Goal: Task Accomplishment & Management: Use online tool/utility

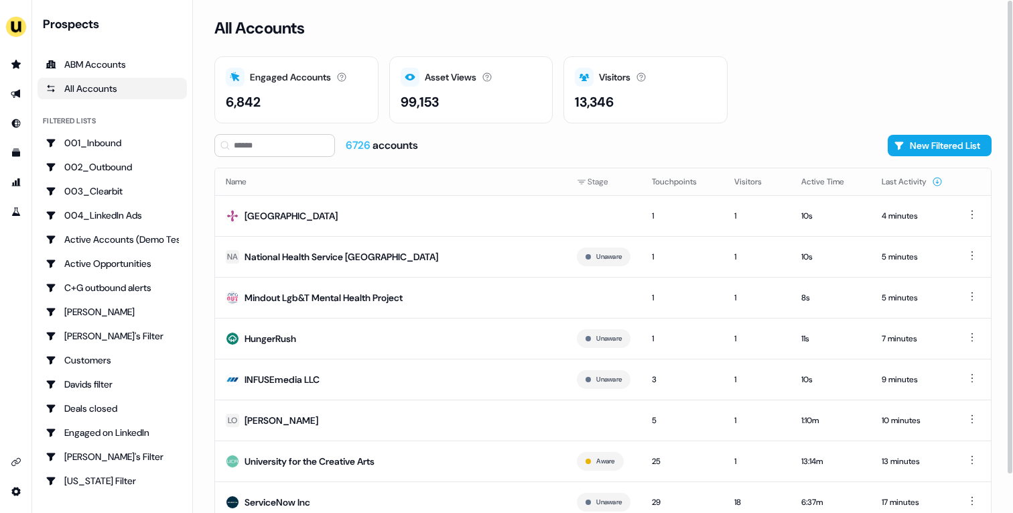
click at [625, 147] on div "6726 accounts New Filtered List" at bounding box center [602, 145] width 777 height 23
click at [108, 214] on div "004_LinkedIn Ads" at bounding box center [112, 214] width 133 height 13
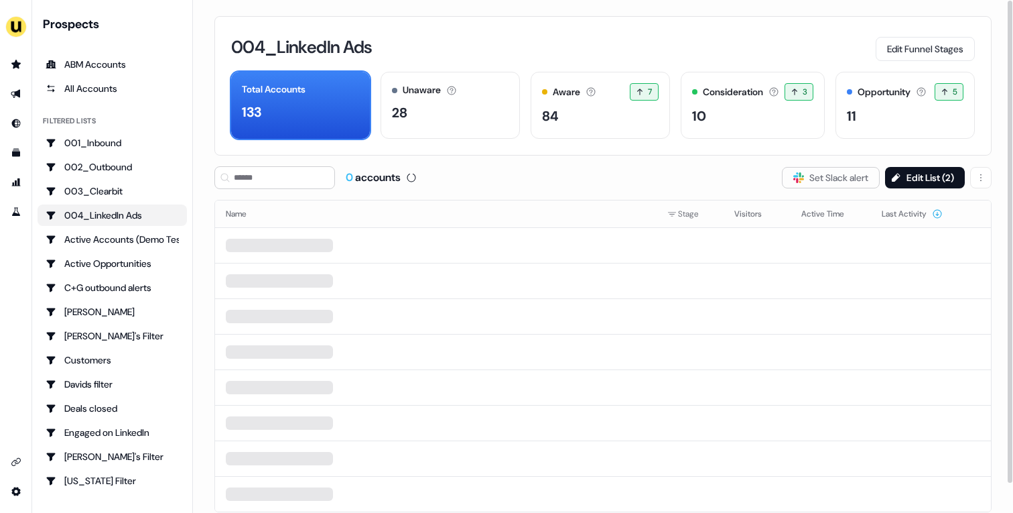
scroll to position [31, 0]
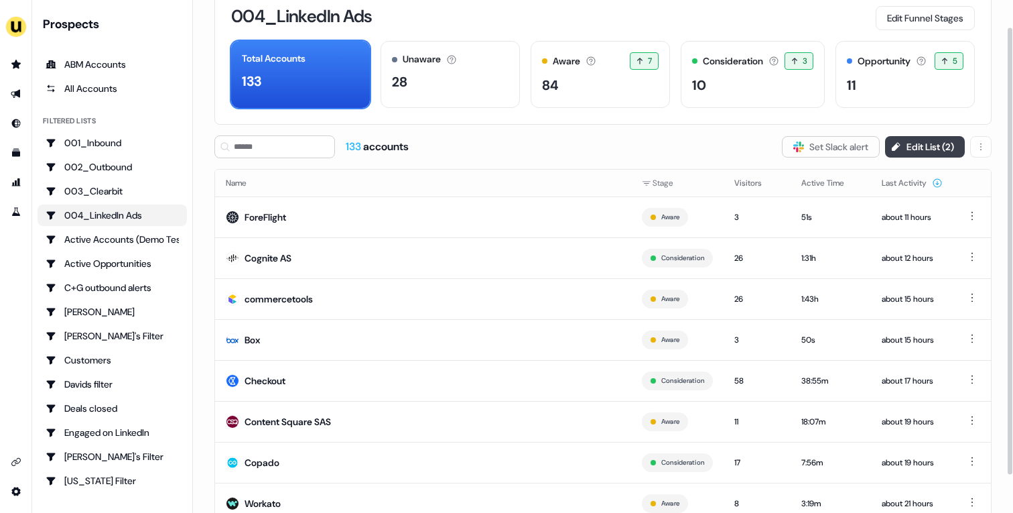
click at [919, 144] on button "Edit List ( 2 )" at bounding box center [925, 146] width 80 height 21
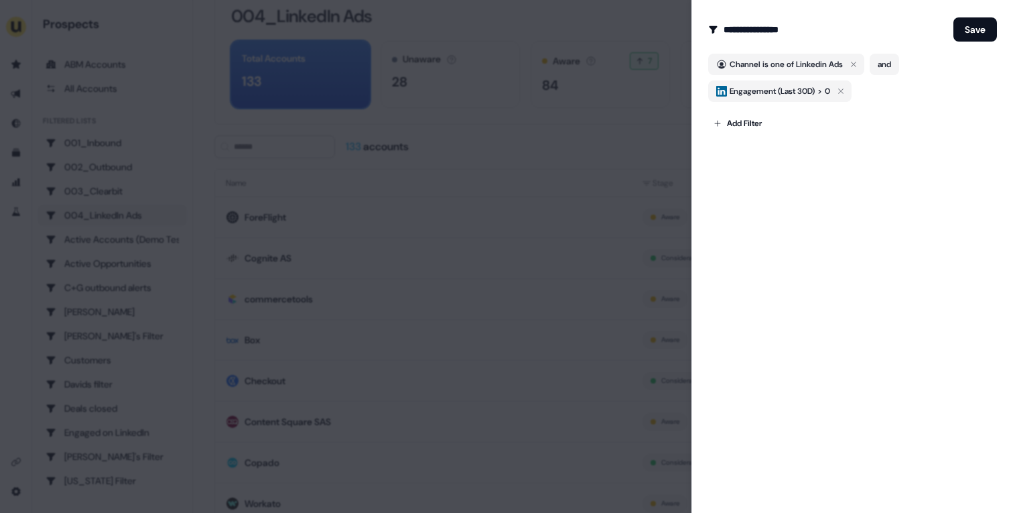
click at [570, 152] on div at bounding box center [506, 256] width 1013 height 513
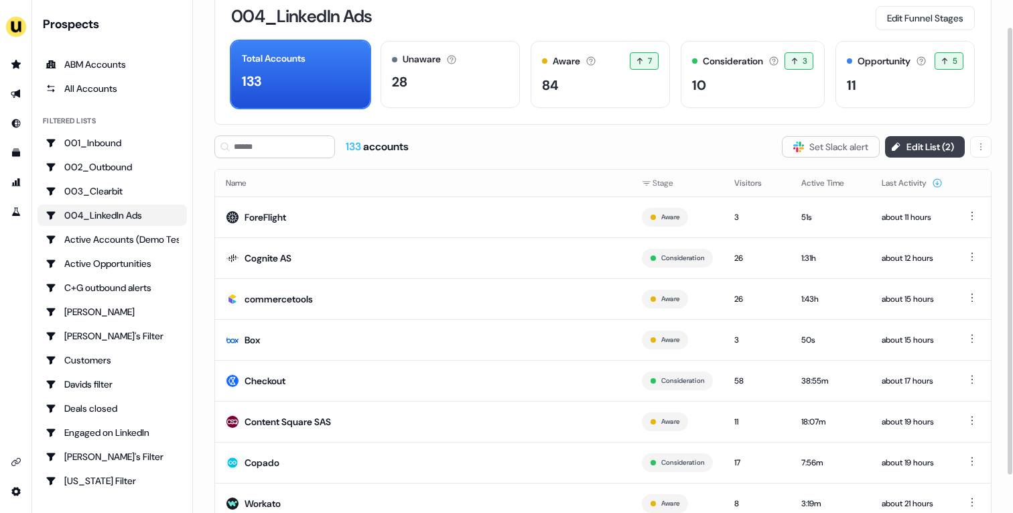
click at [902, 153] on button "Edit List ( 2 )" at bounding box center [925, 146] width 80 height 21
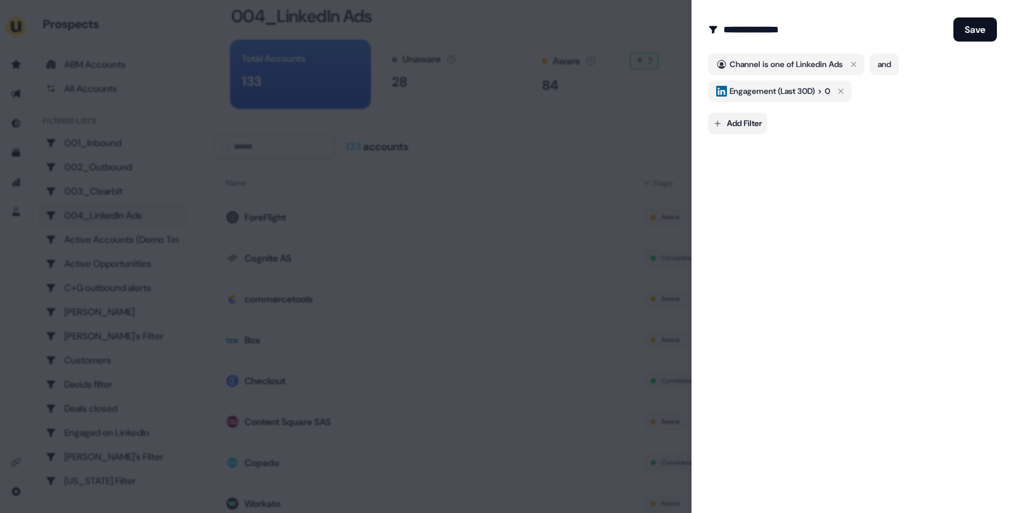
click at [757, 119] on body "For the best experience switch devices to a bigger screen. Go to [DOMAIN_NAME] …" at bounding box center [506, 256] width 1013 height 513
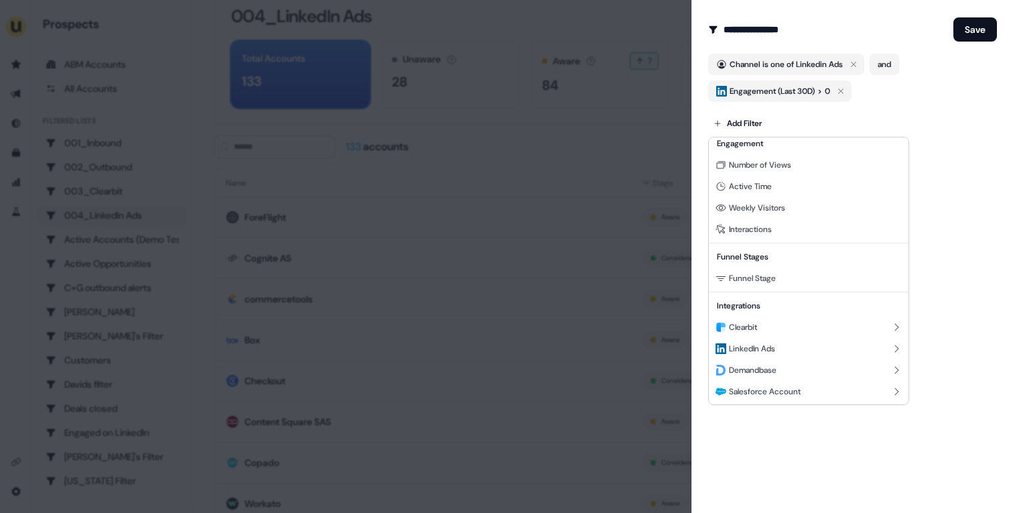
scroll to position [186, 0]
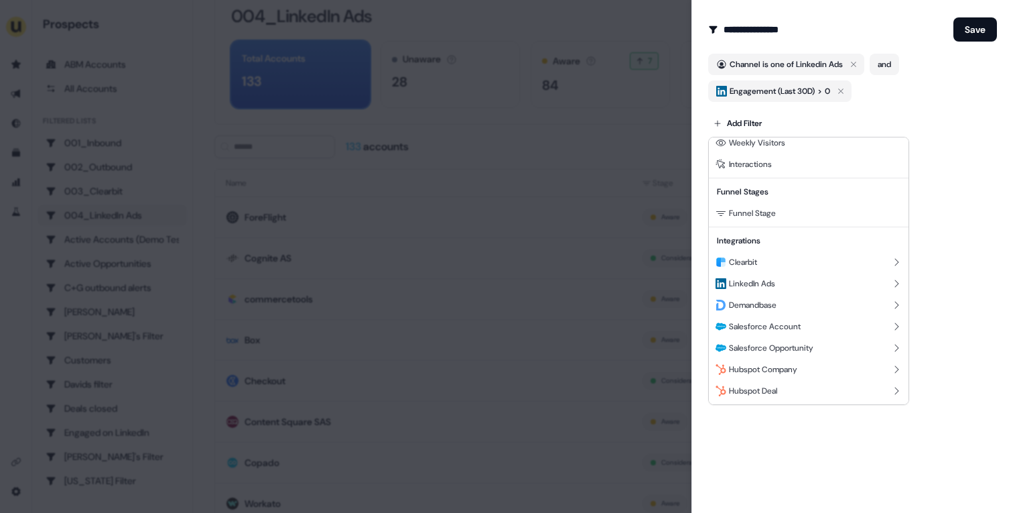
click at [455, 131] on div at bounding box center [506, 256] width 1013 height 513
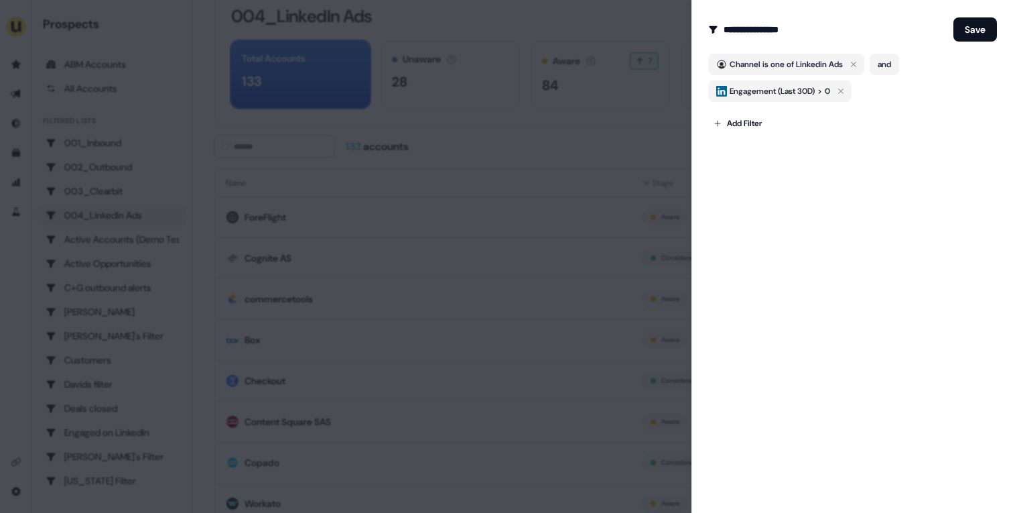
click at [455, 131] on div at bounding box center [506, 256] width 1013 height 513
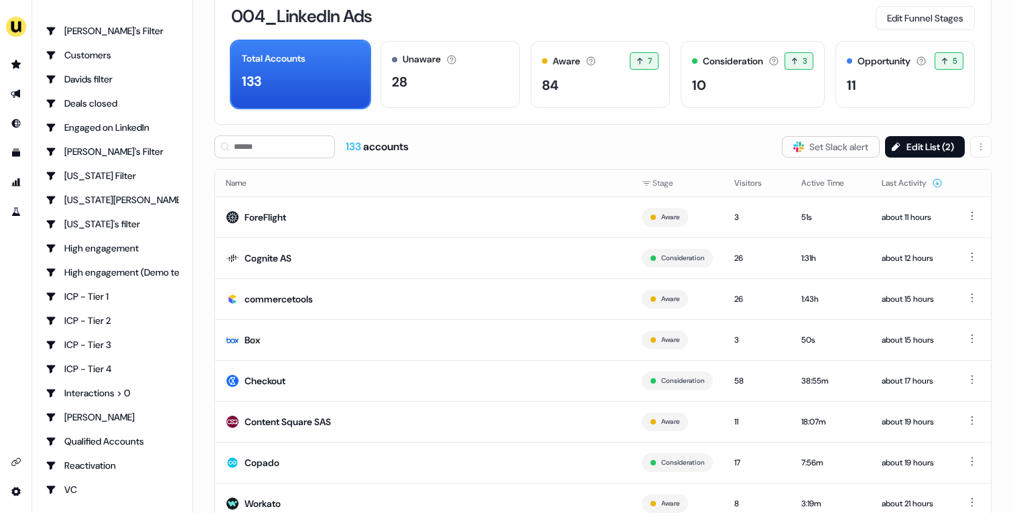
scroll to position [356, 0]
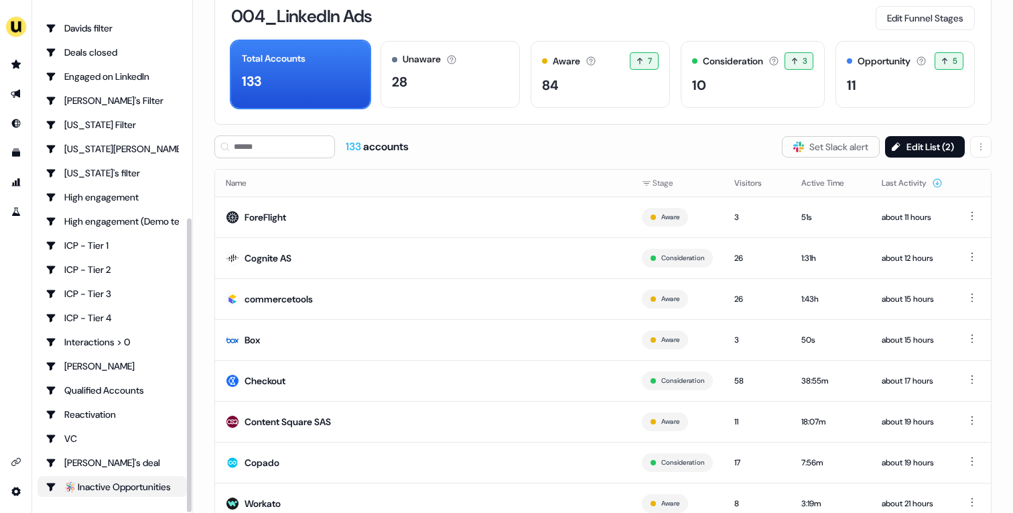
click at [111, 474] on div "🪅 Inactive Opportunities" at bounding box center [112, 486] width 133 height 13
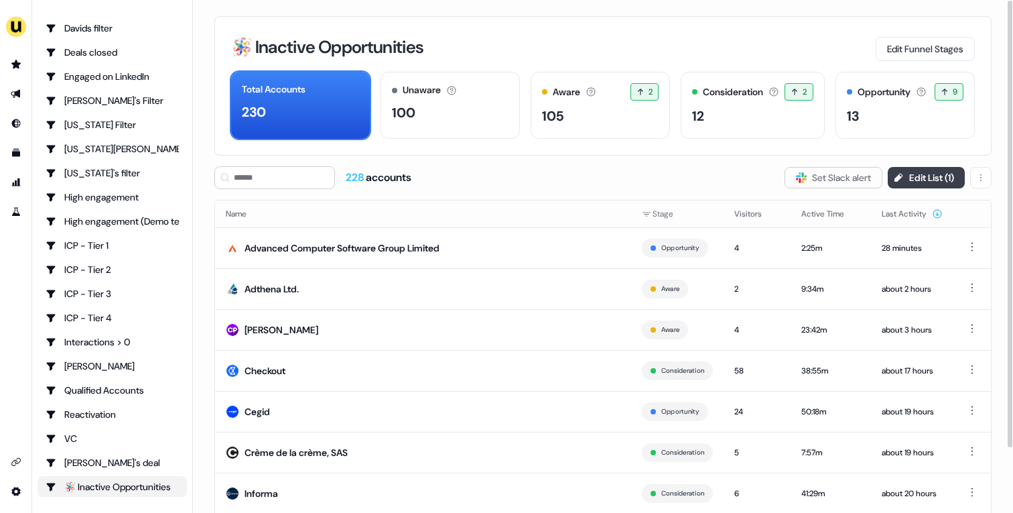
click at [923, 174] on button "Edit List ( 1 )" at bounding box center [926, 177] width 77 height 21
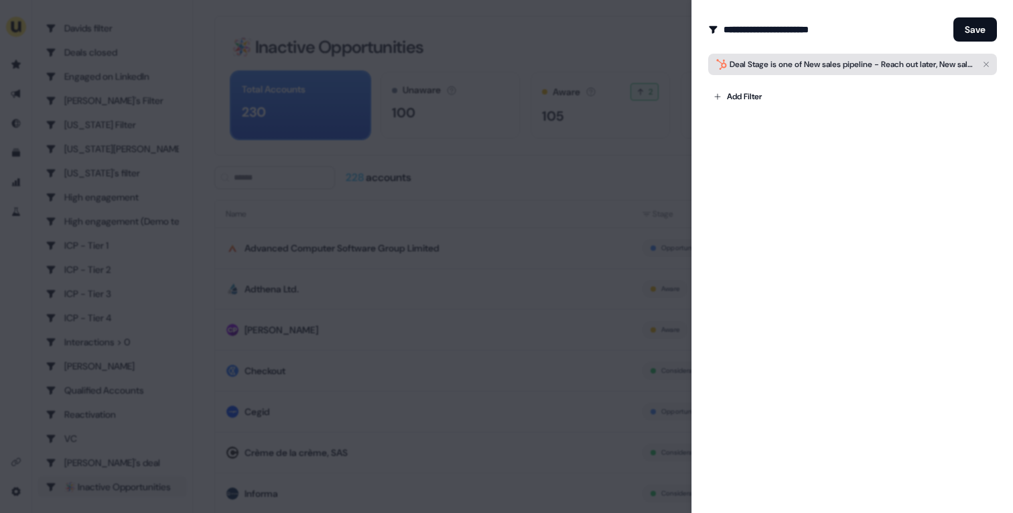
click at [838, 63] on span "New sales pipeline - Reach out later, New sales pipeline - Closed Lost" at bounding box center [932, 64] width 256 height 11
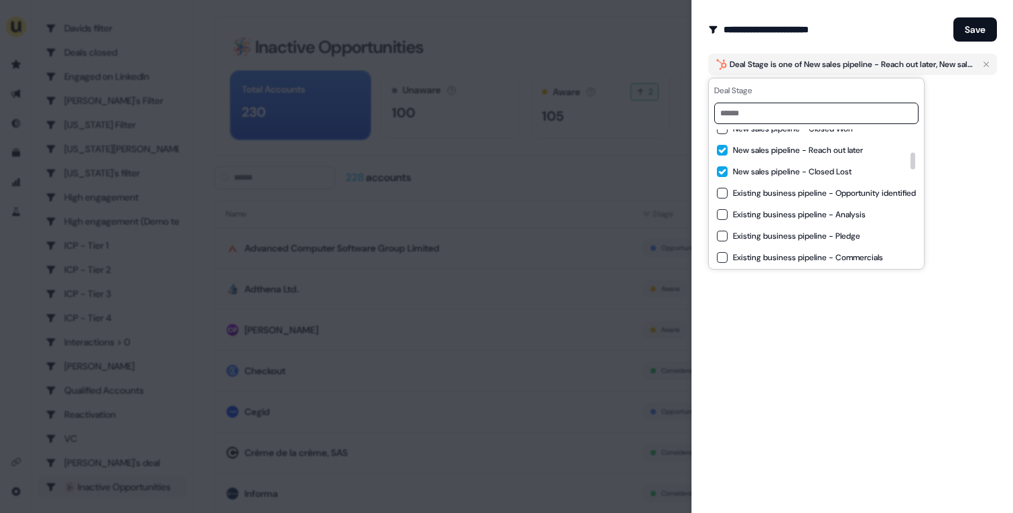
scroll to position [181, 0]
click at [943, 133] on div "**********" at bounding box center [852, 256] width 322 height 513
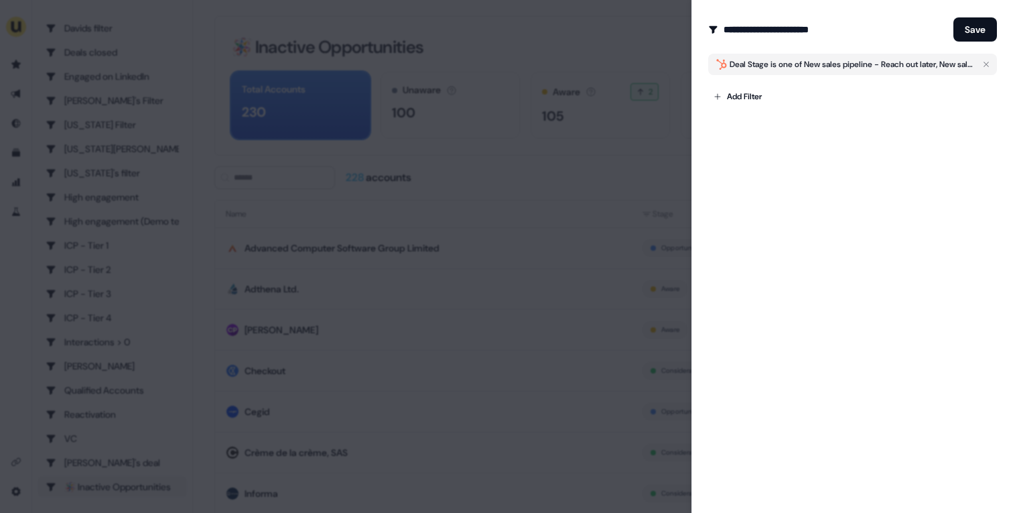
click at [559, 151] on div at bounding box center [506, 256] width 1013 height 513
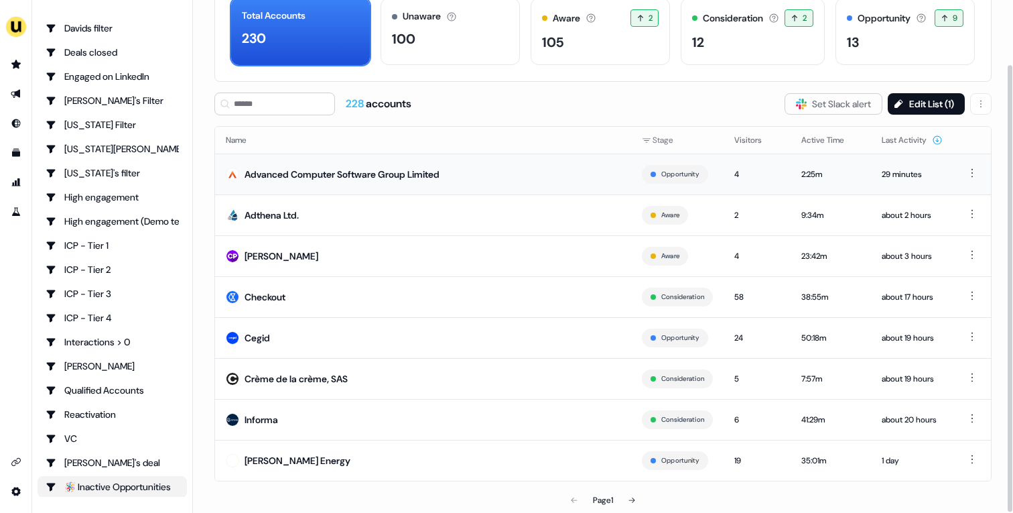
scroll to position [59, 0]
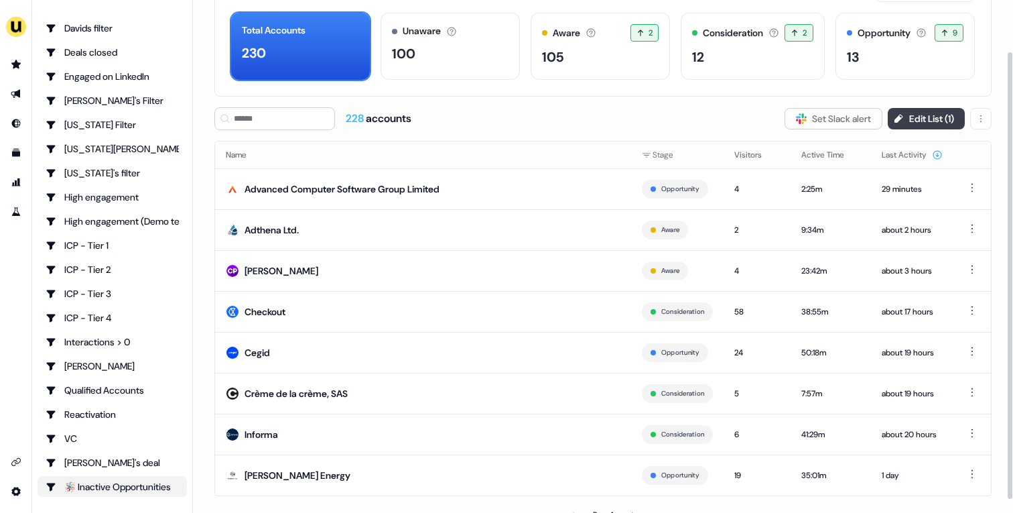
click at [894, 125] on button "Edit List ( 1 )" at bounding box center [926, 118] width 77 height 21
click at [805, 119] on button "Slack Logo SVG Set Slack alert" at bounding box center [834, 118] width 98 height 21
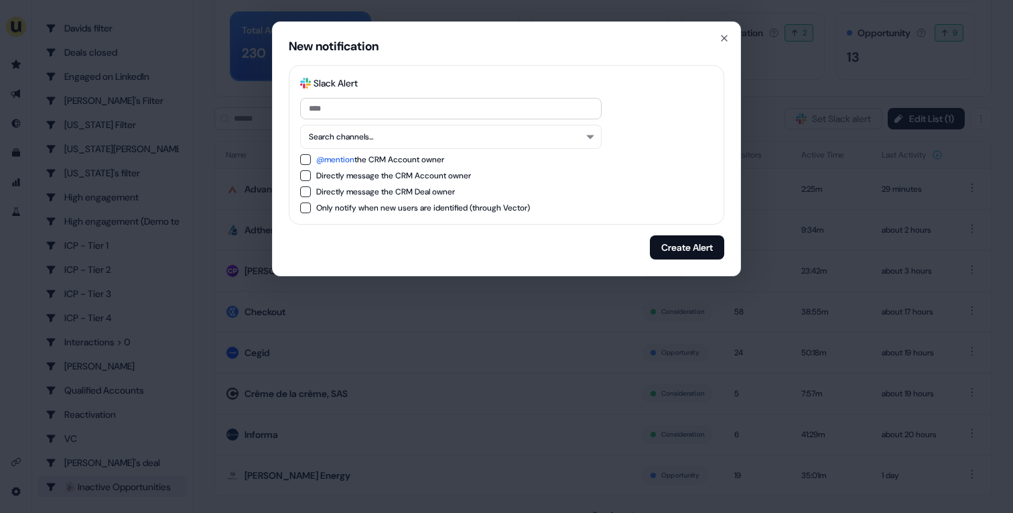
click at [303, 159] on button "@mention the CRM Account owner" at bounding box center [305, 159] width 11 height 11
drag, startPoint x: 371, startPoint y: 159, endPoint x: 469, endPoint y: 159, distance: 97.8
click at [469, 159] on div "@mention the CRM Account owner" at bounding box center [506, 159] width 413 height 11
click at [298, 159] on div "Slack Logo SVG Slack Alert Search channels... @mention the CRM Account owner Di…" at bounding box center [506, 144] width 435 height 159
click at [303, 159] on button "@mention the CRM Account owner" at bounding box center [305, 159] width 11 height 11
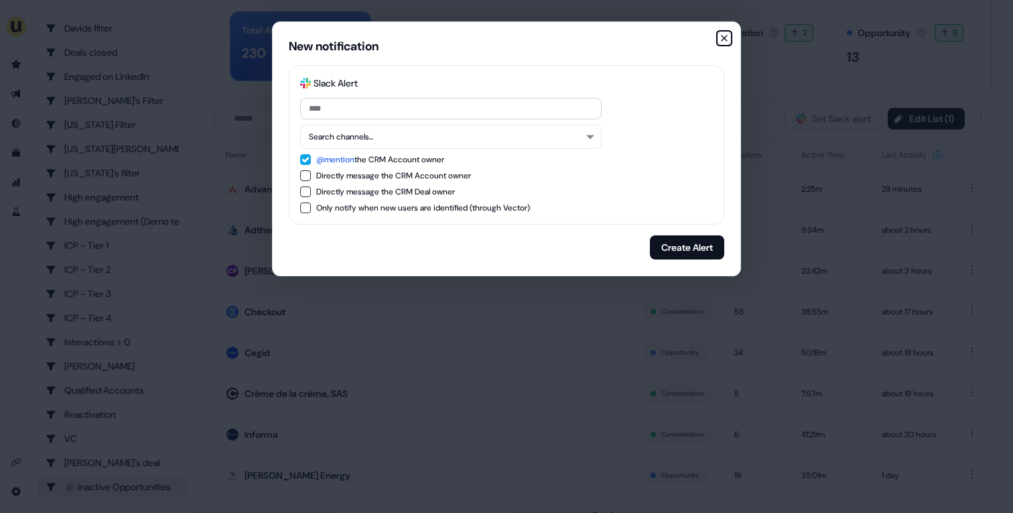
click at [719, 38] on icon "button" at bounding box center [724, 38] width 11 height 11
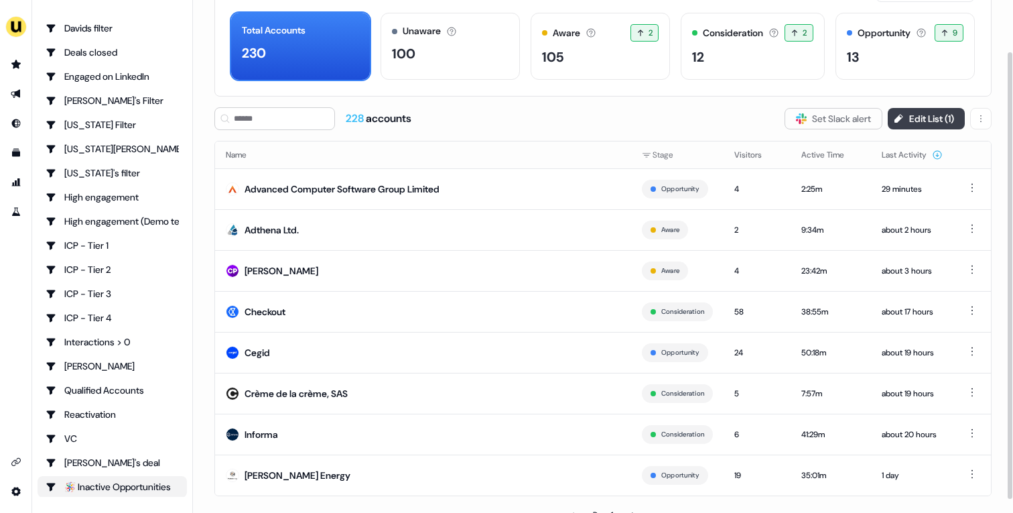
click at [914, 119] on button "Edit List ( 1 )" at bounding box center [926, 118] width 77 height 21
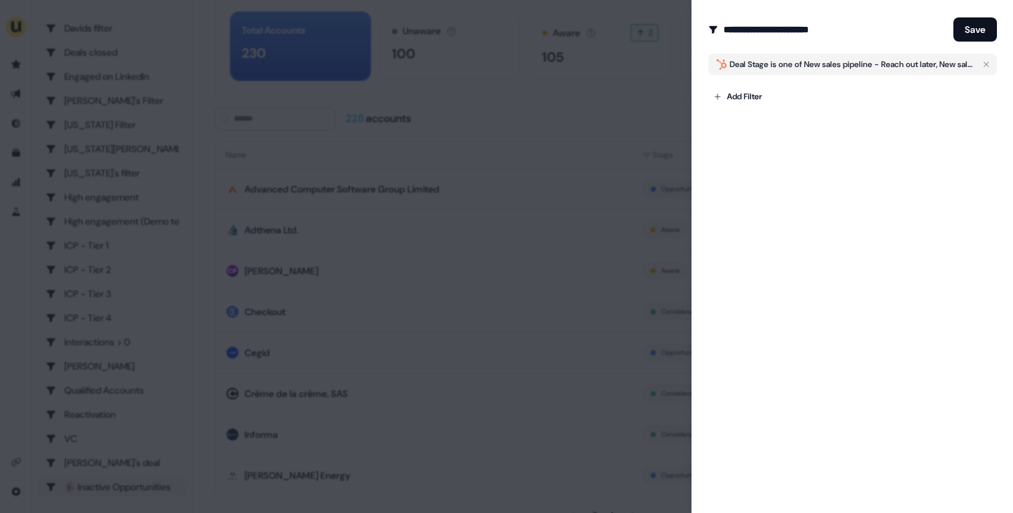
click at [618, 125] on div at bounding box center [506, 256] width 1013 height 513
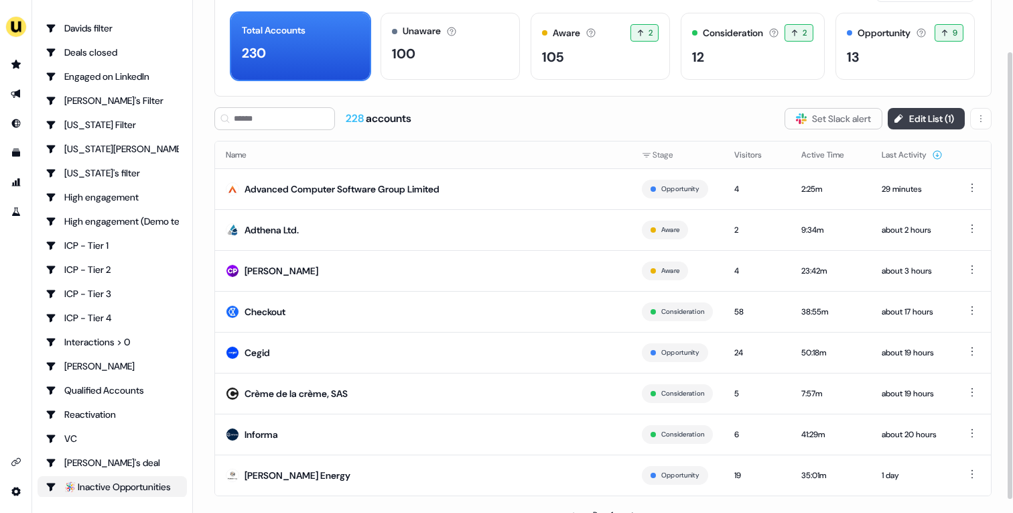
click at [907, 121] on button "Edit List ( 1 )" at bounding box center [926, 118] width 77 height 21
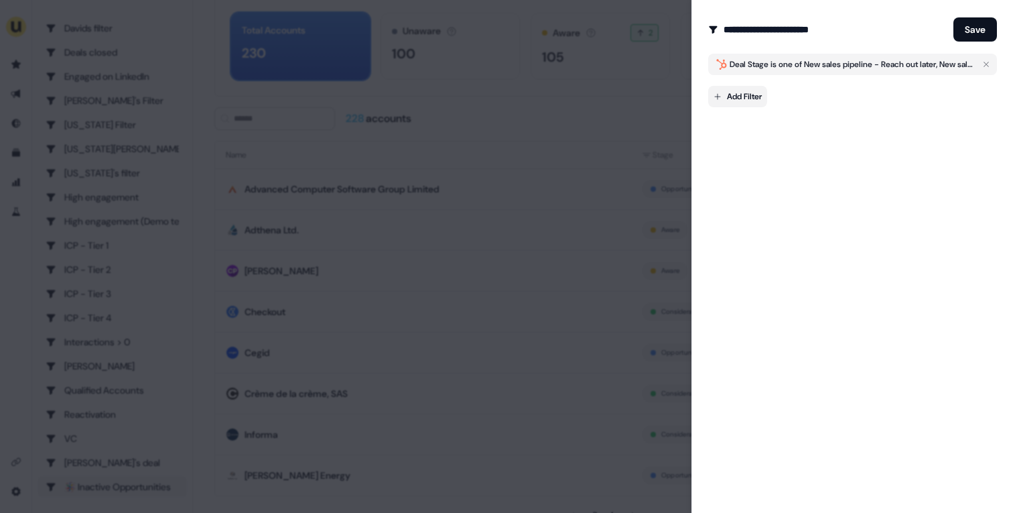
click at [726, 99] on body "For the best experience switch devices to a bigger screen. Go to [DOMAIN_NAME] …" at bounding box center [506, 256] width 1013 height 513
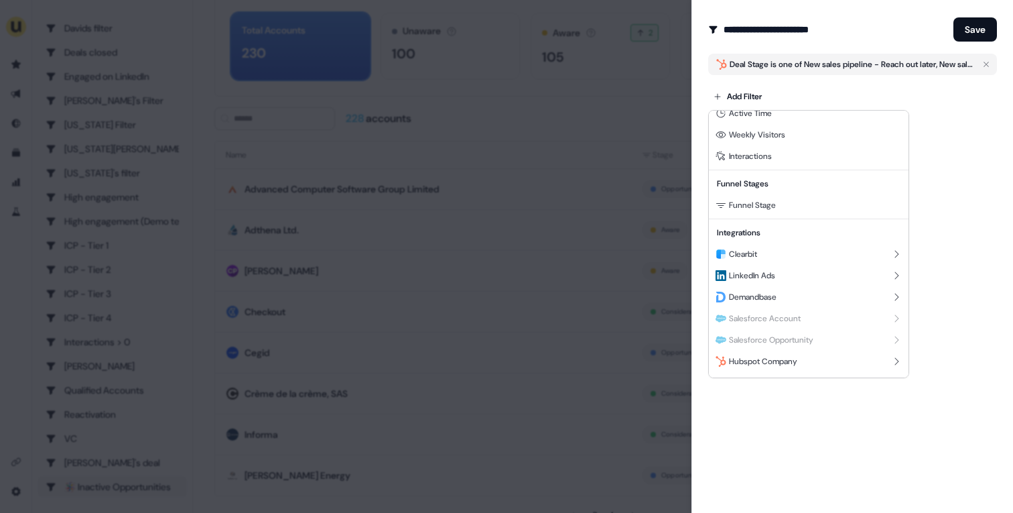
scroll to position [186, 0]
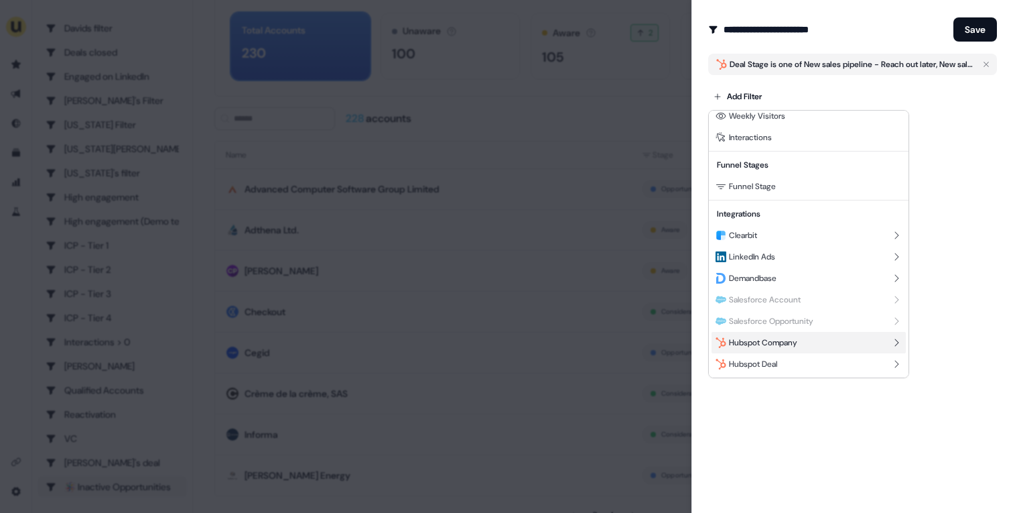
click at [789, 344] on span "Hubspot Company" at bounding box center [763, 342] width 68 height 11
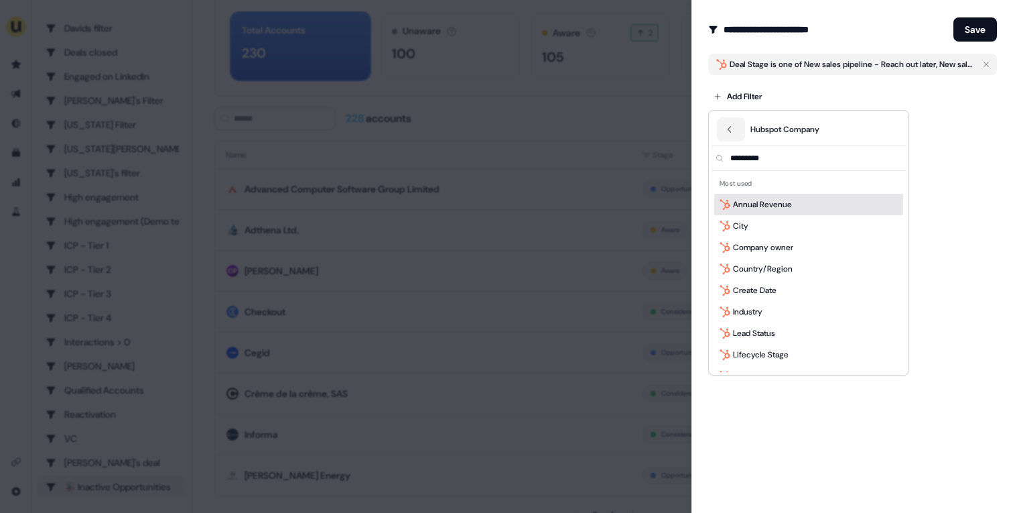
scroll to position [0, 0]
click at [727, 136] on button "Back" at bounding box center [731, 129] width 28 height 24
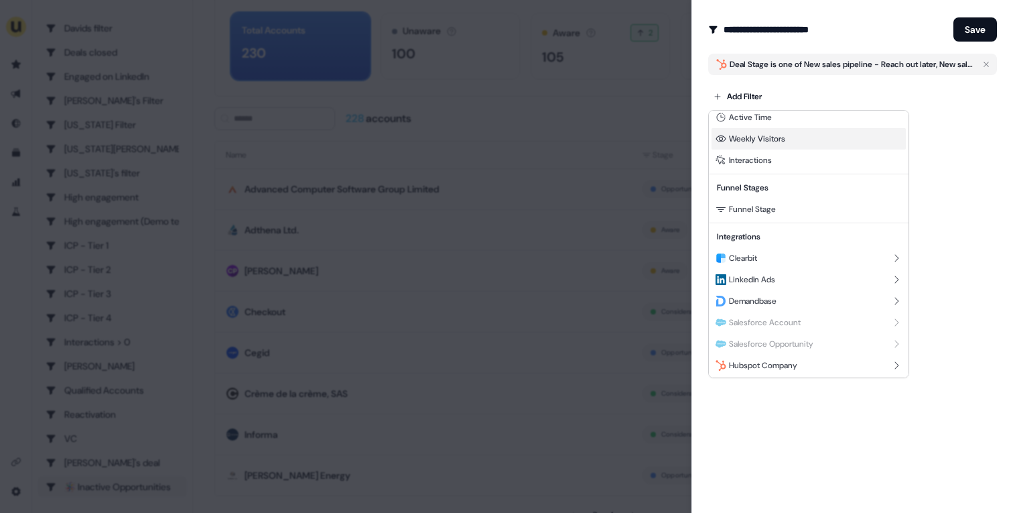
scroll to position [186, 0]
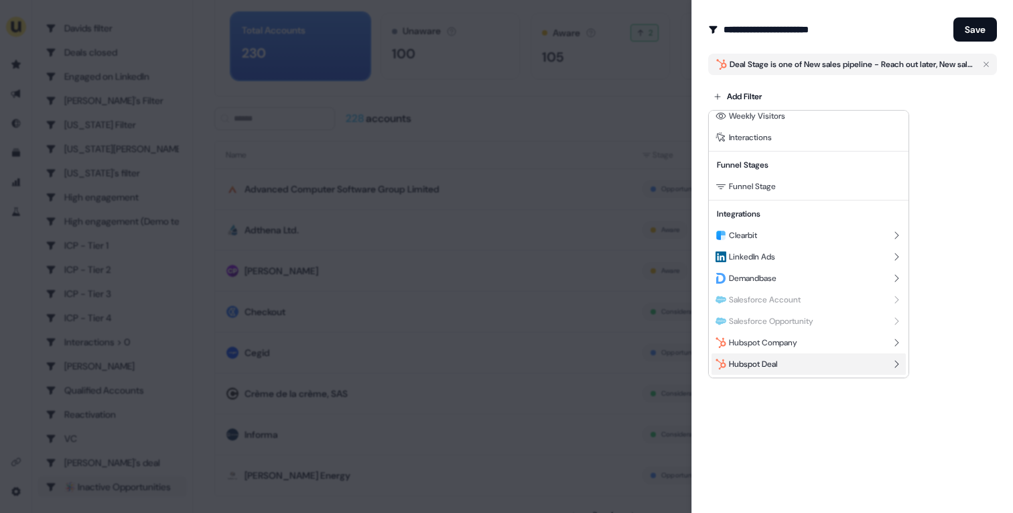
click at [754, 364] on span "Hubspot Deal" at bounding box center [753, 363] width 48 height 11
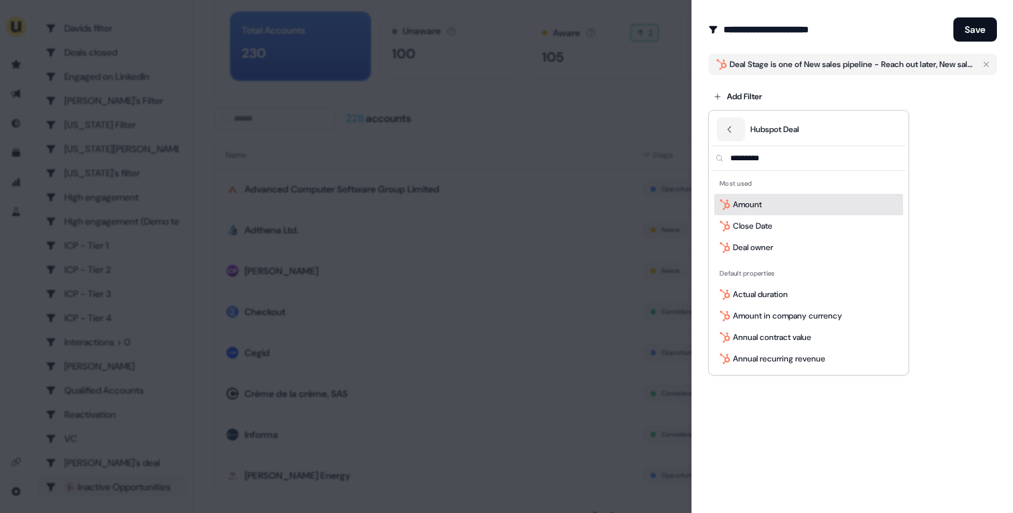
scroll to position [0, 0]
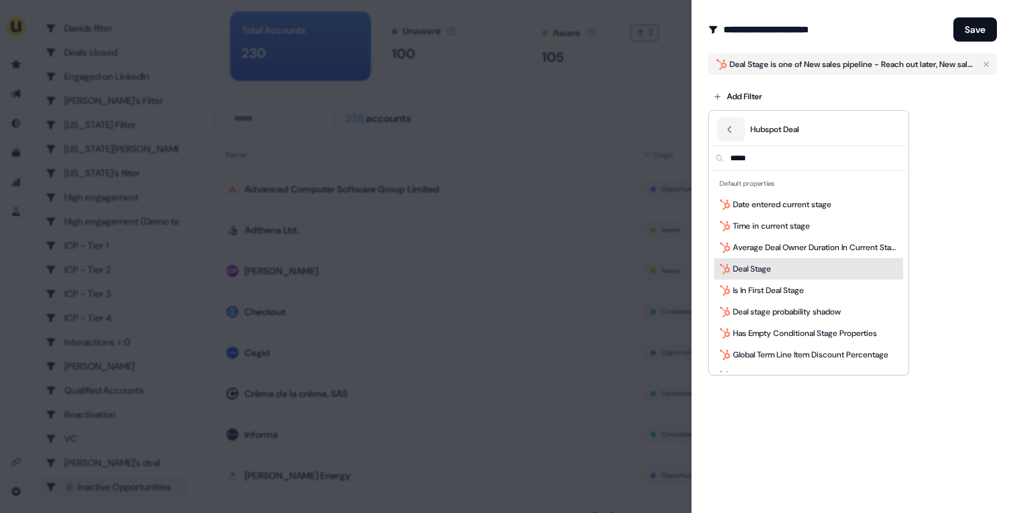
type input "*****"
click at [784, 264] on div "Deal Stage" at bounding box center [808, 268] width 189 height 21
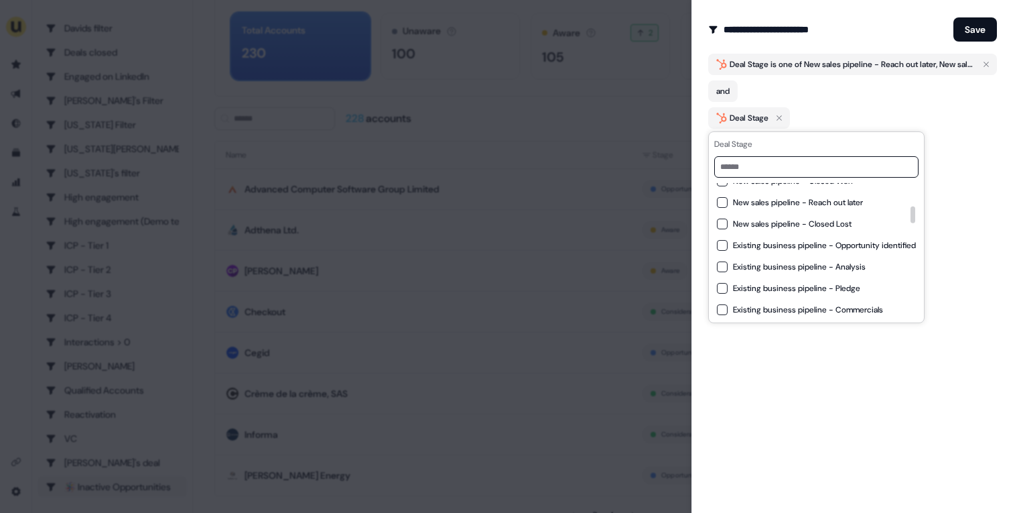
scroll to position [198, 0]
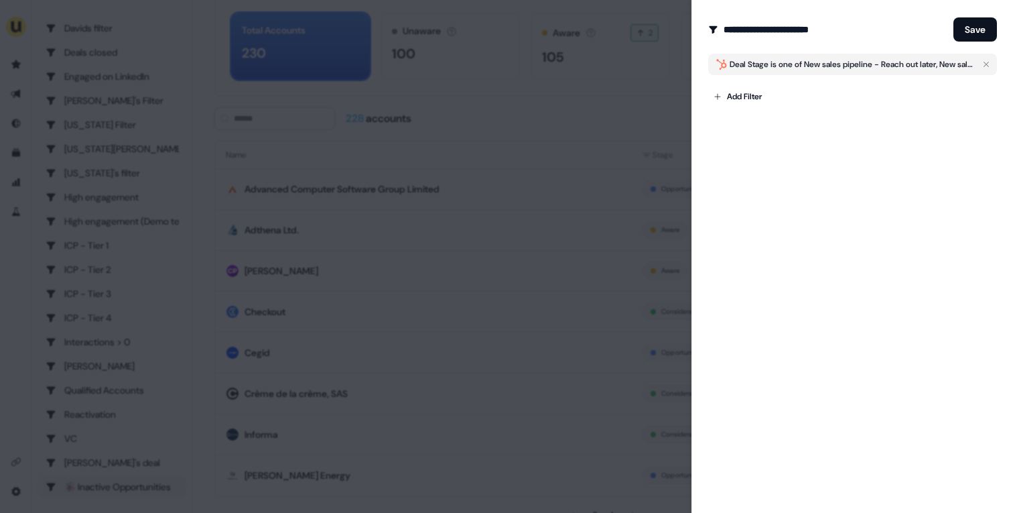
click at [782, 403] on div "**********" at bounding box center [852, 256] width 322 height 513
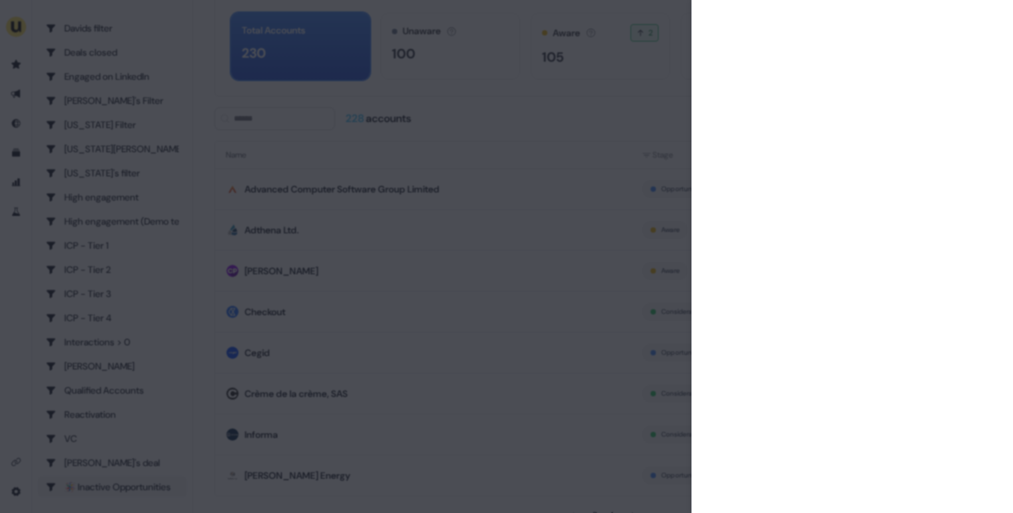
click at [679, 125] on div at bounding box center [506, 256] width 1013 height 513
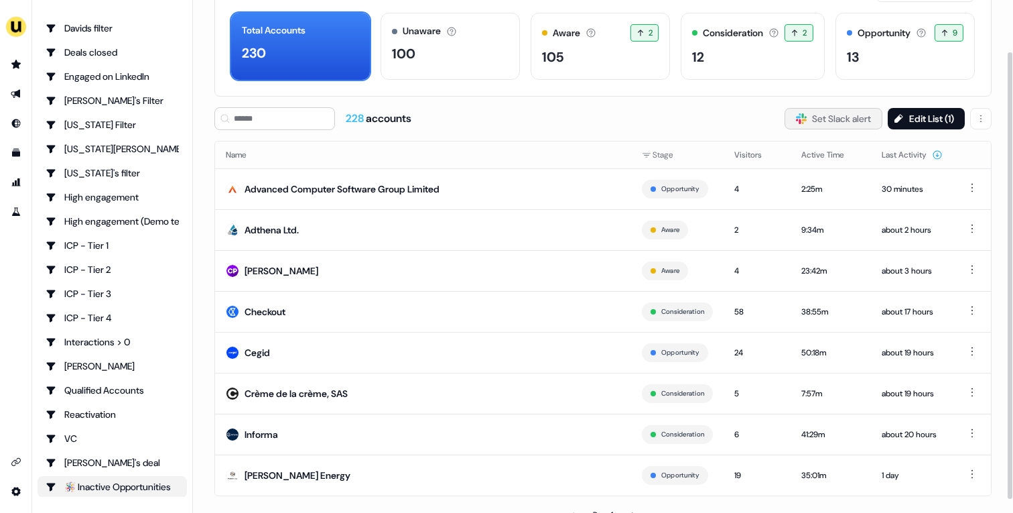
click at [798, 124] on button "Slack Logo SVG Set Slack alert" at bounding box center [834, 118] width 98 height 21
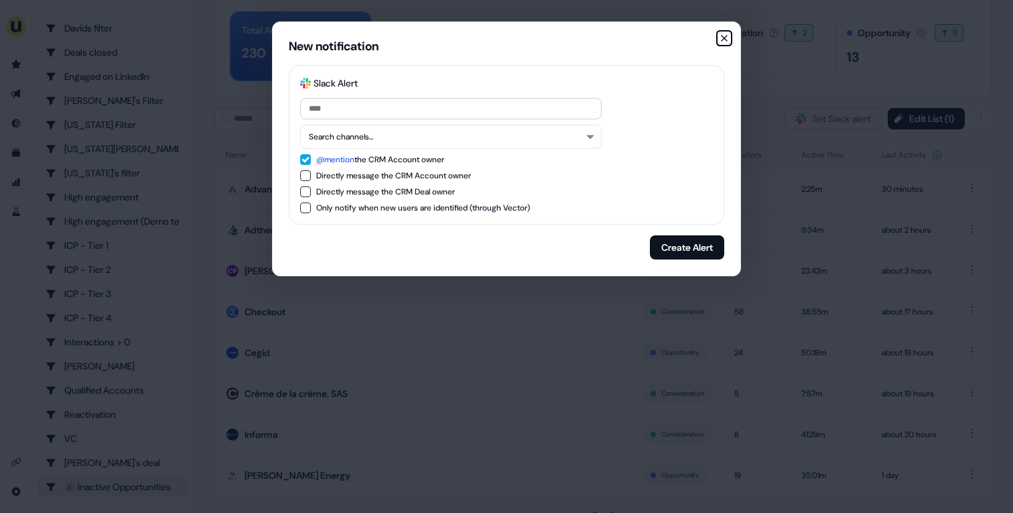
click at [721, 38] on icon "button" at bounding box center [724, 38] width 11 height 11
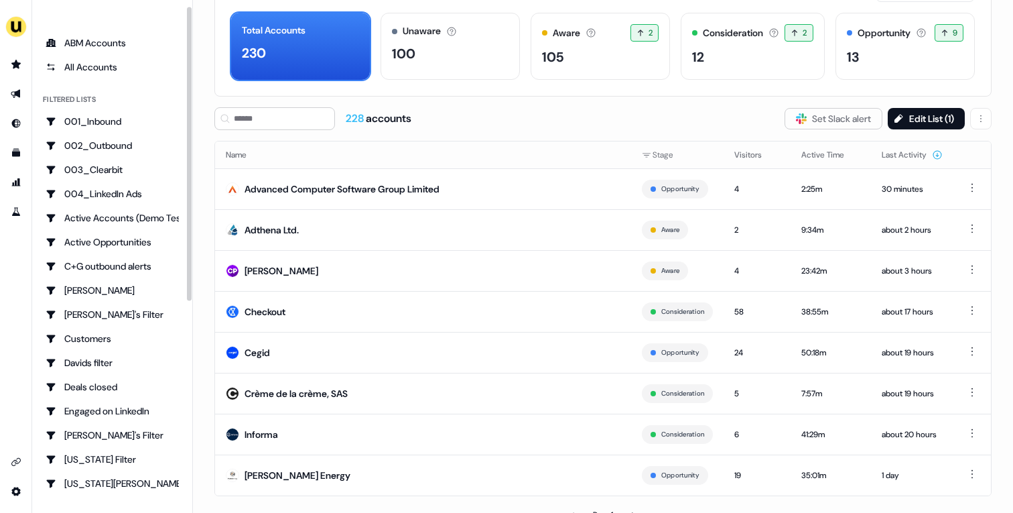
scroll to position [0, 0]
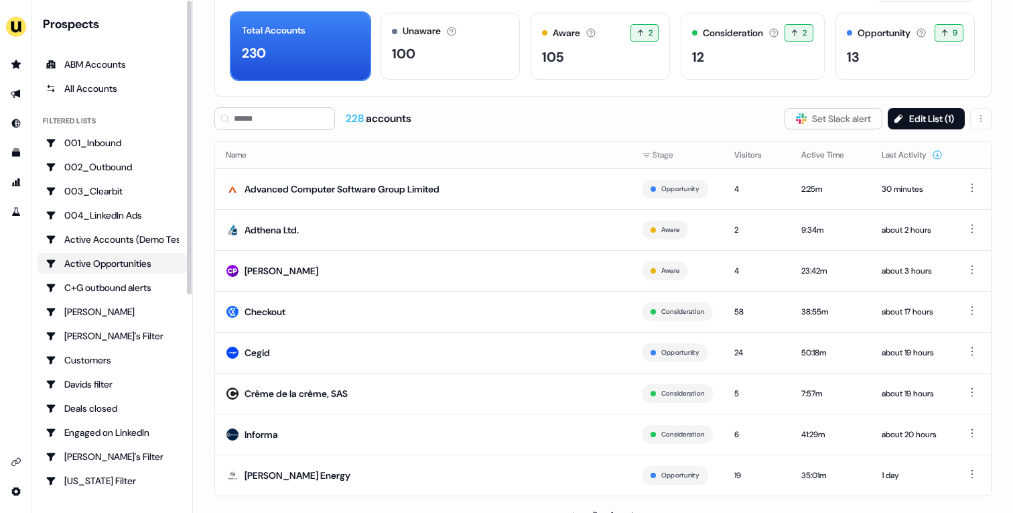
click at [127, 270] on link "Active Opportunities" at bounding box center [112, 263] width 149 height 21
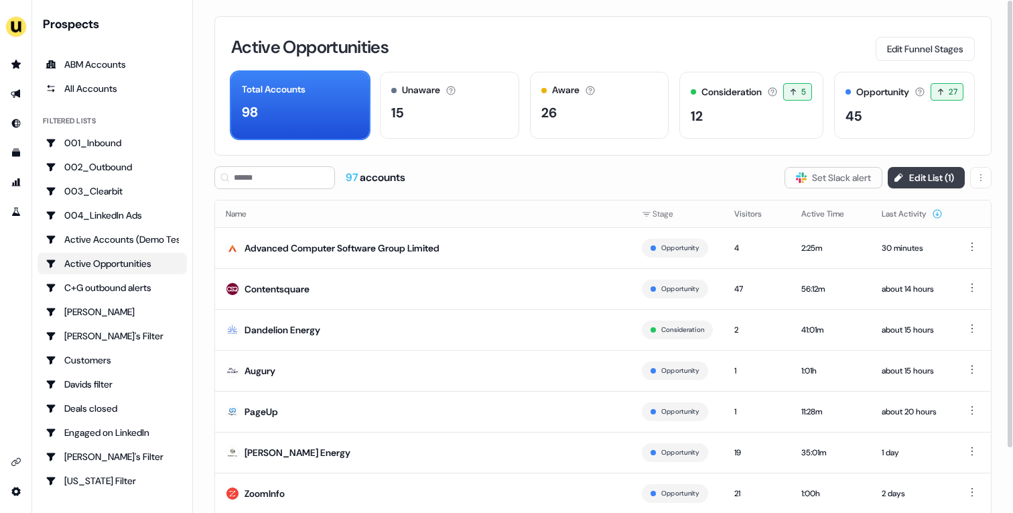
click at [899, 174] on button "Edit List ( 1 )" at bounding box center [926, 177] width 77 height 21
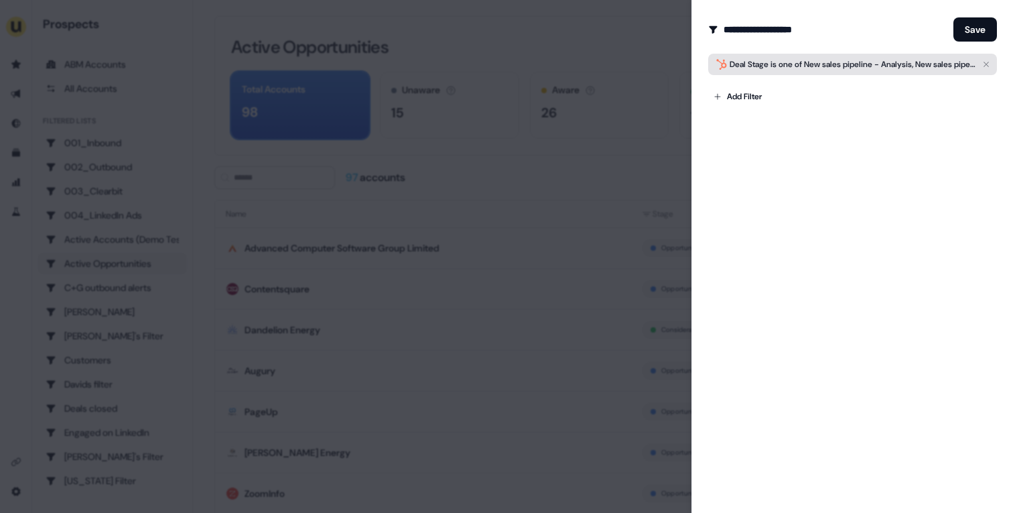
click at [852, 66] on span "New sales pipeline - Analysis, New sales pipeline - Demo Booked" at bounding box center [924, 64] width 240 height 11
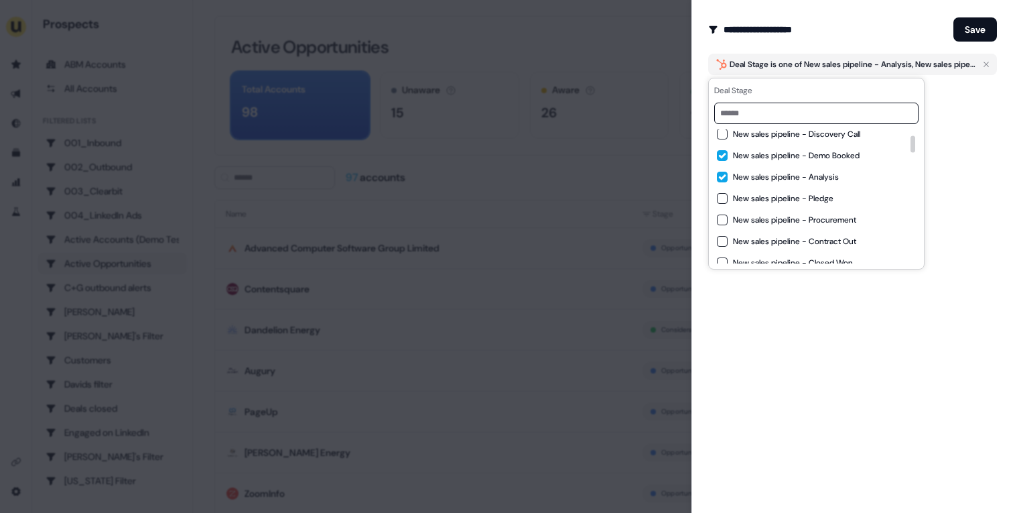
scroll to position [61, 0]
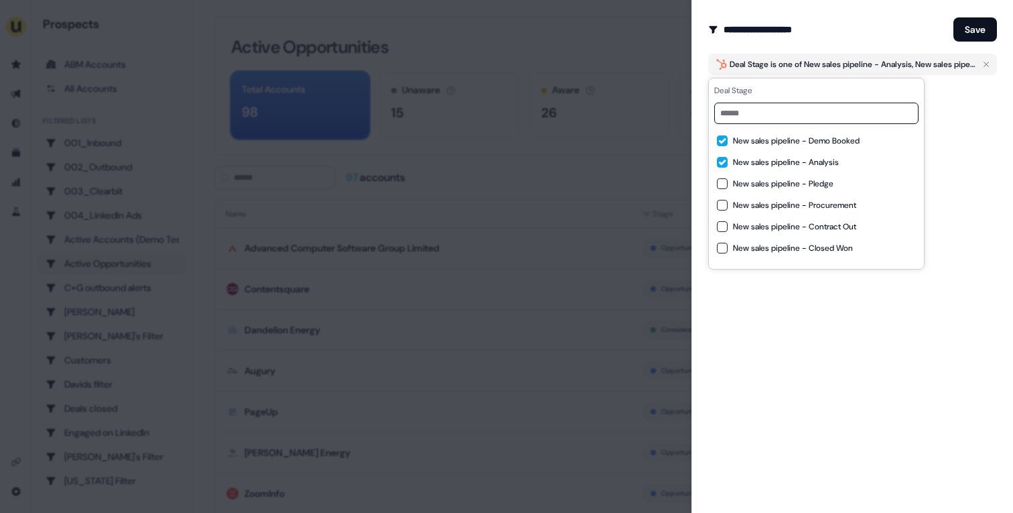
click at [852, 354] on div "**********" at bounding box center [852, 256] width 322 height 513
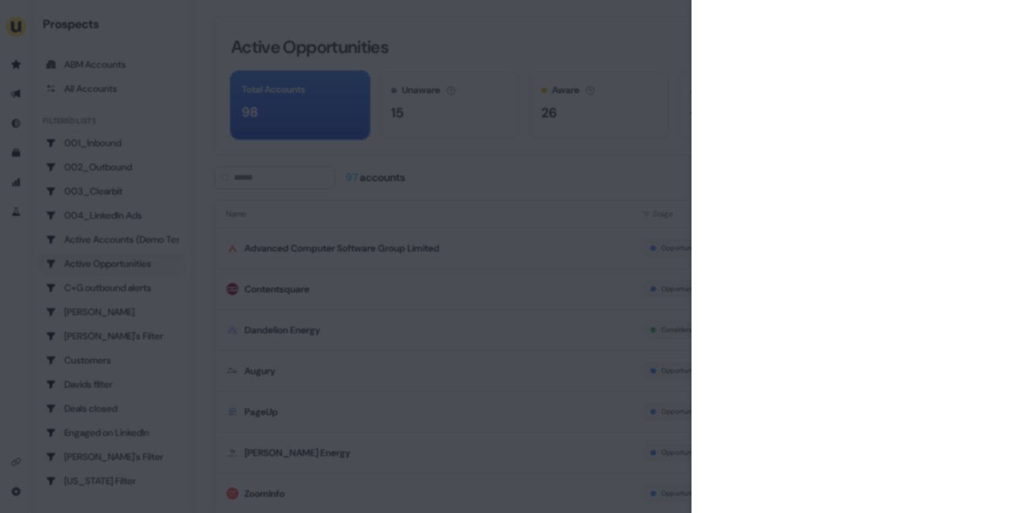
click at [552, 188] on div at bounding box center [506, 256] width 1013 height 513
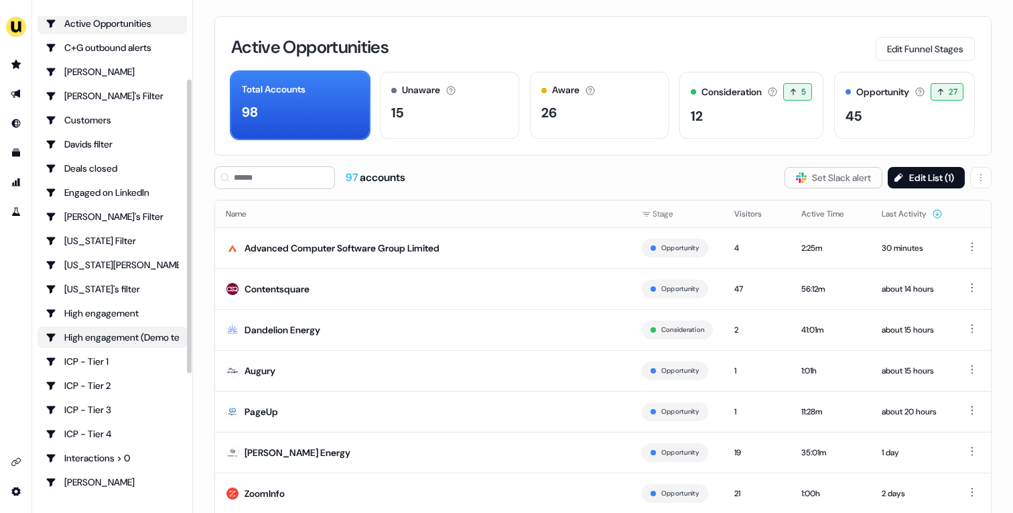
scroll to position [0, 0]
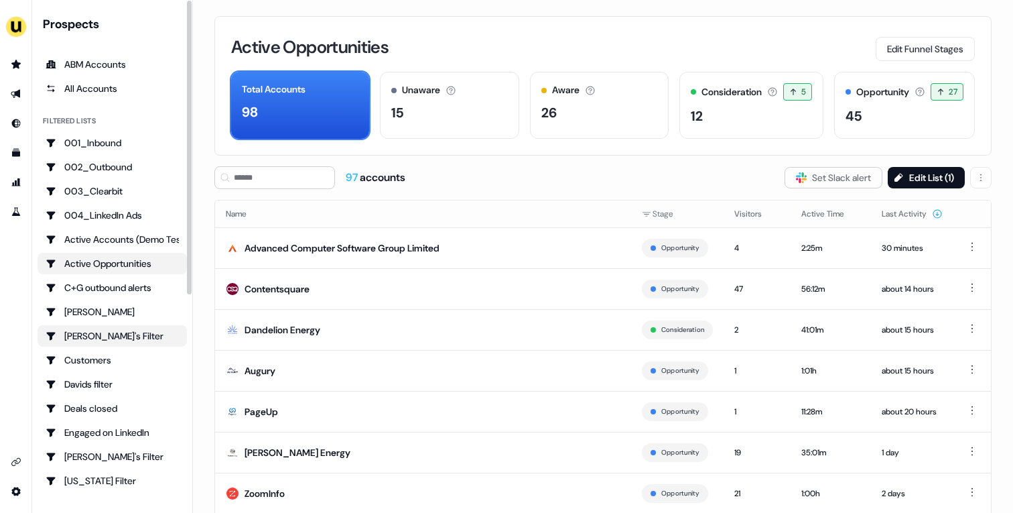
click at [98, 330] on div "[PERSON_NAME]'s Filter" at bounding box center [112, 335] width 133 height 13
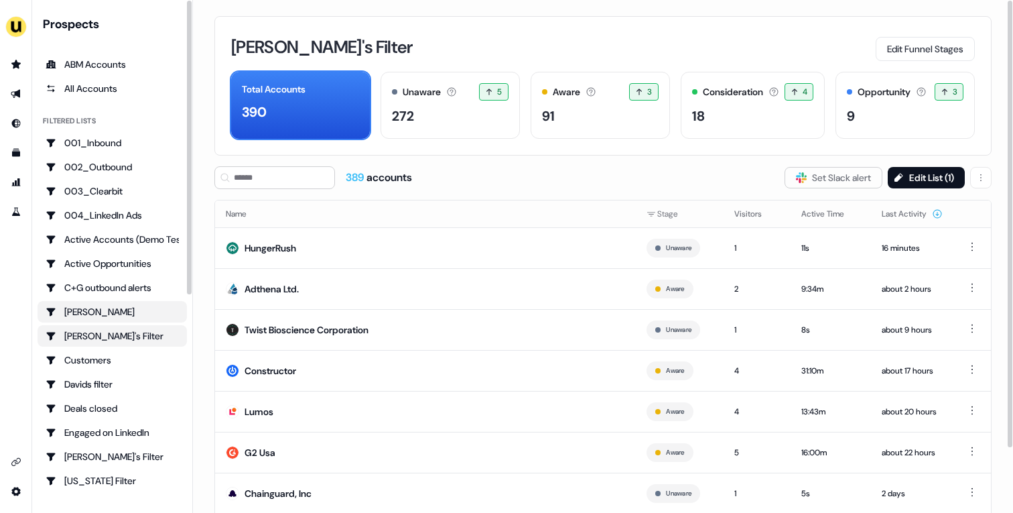
click at [142, 310] on div "[PERSON_NAME]" at bounding box center [112, 311] width 133 height 13
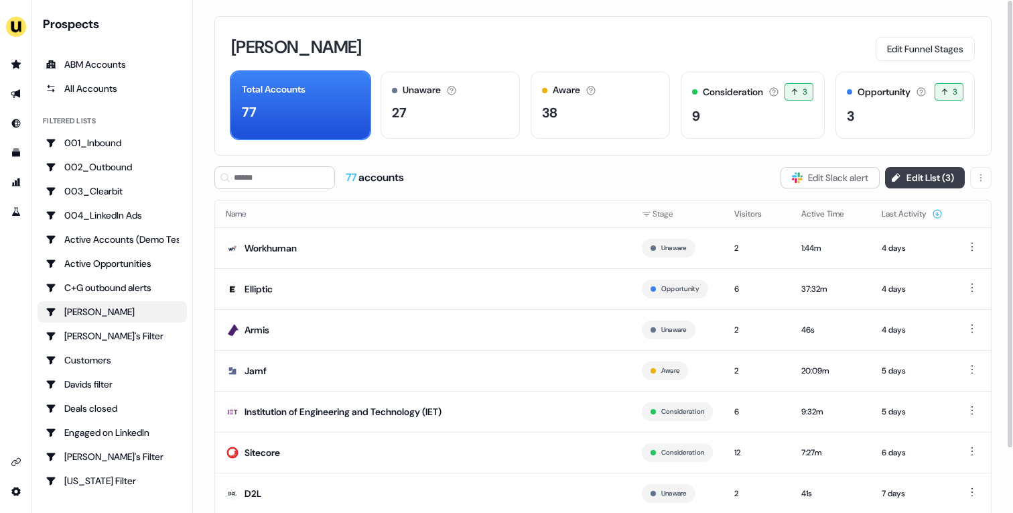
click at [909, 179] on button "Edit List ( 3 )" at bounding box center [925, 177] width 80 height 21
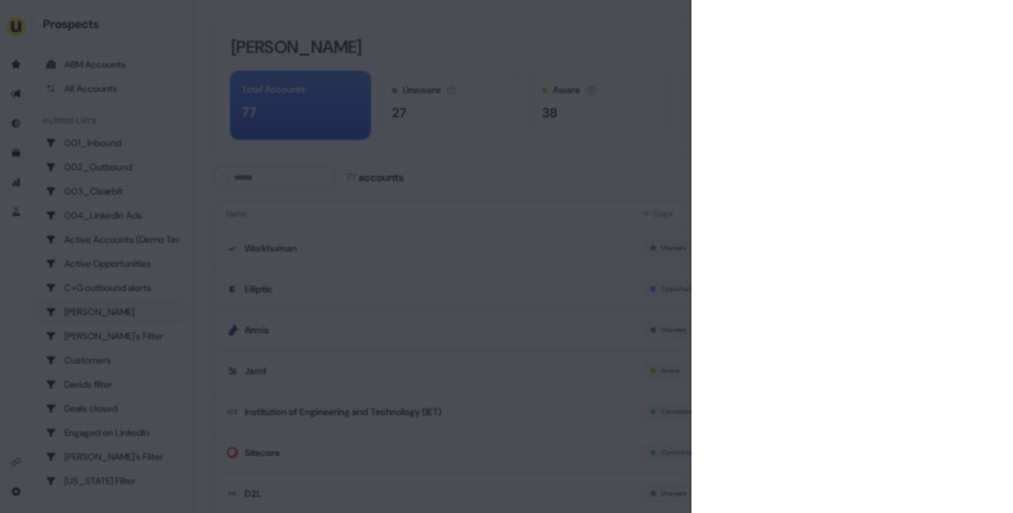
click at [506, 189] on div at bounding box center [506, 256] width 1013 height 513
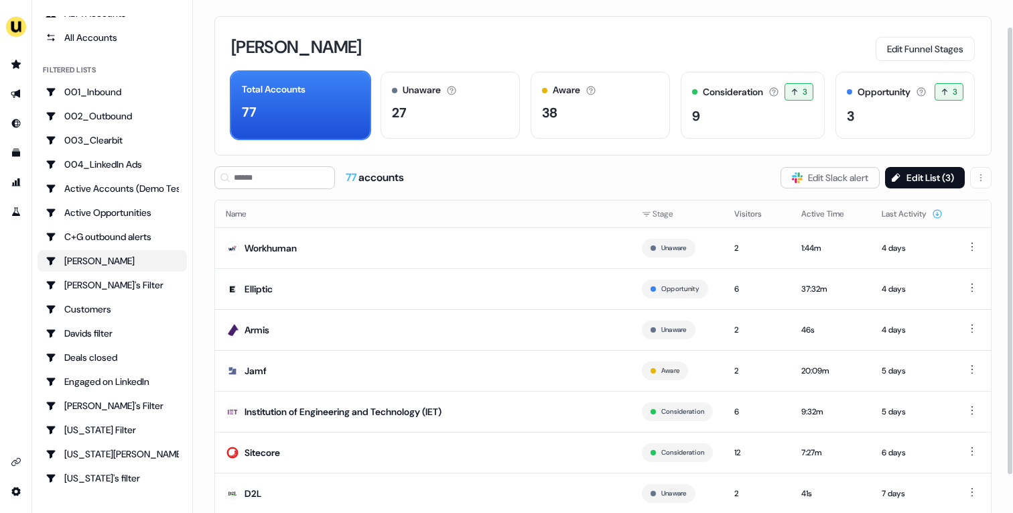
scroll to position [38, 0]
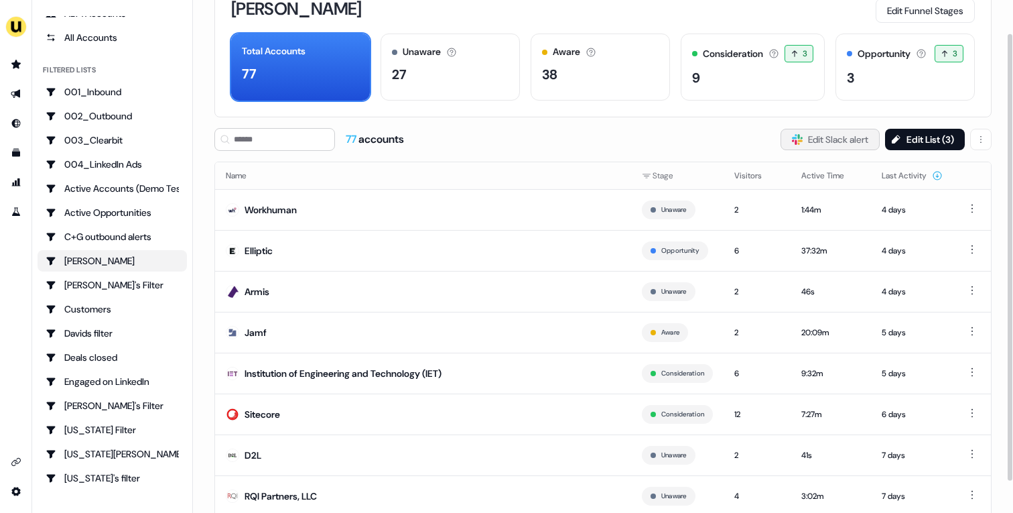
click at [810, 143] on button "Slack Logo SVG Edit Slack alert" at bounding box center [830, 139] width 99 height 21
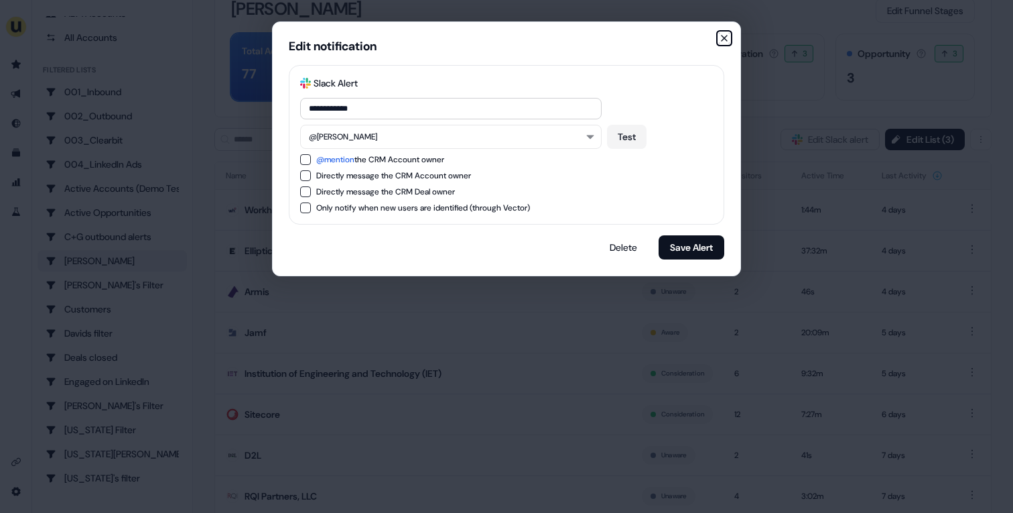
click at [725, 39] on icon "button" at bounding box center [724, 38] width 5 height 5
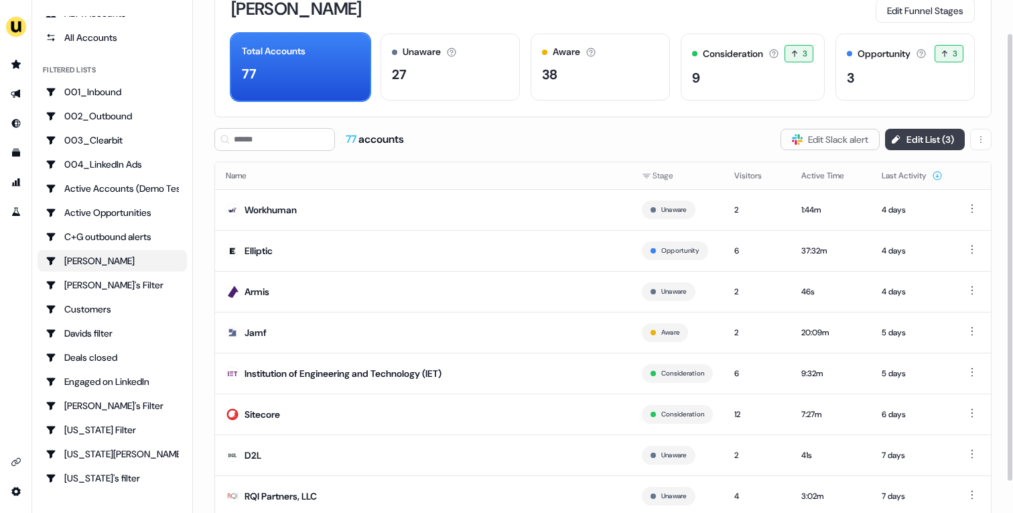
click at [942, 139] on button "Edit List ( 3 )" at bounding box center [925, 139] width 80 height 21
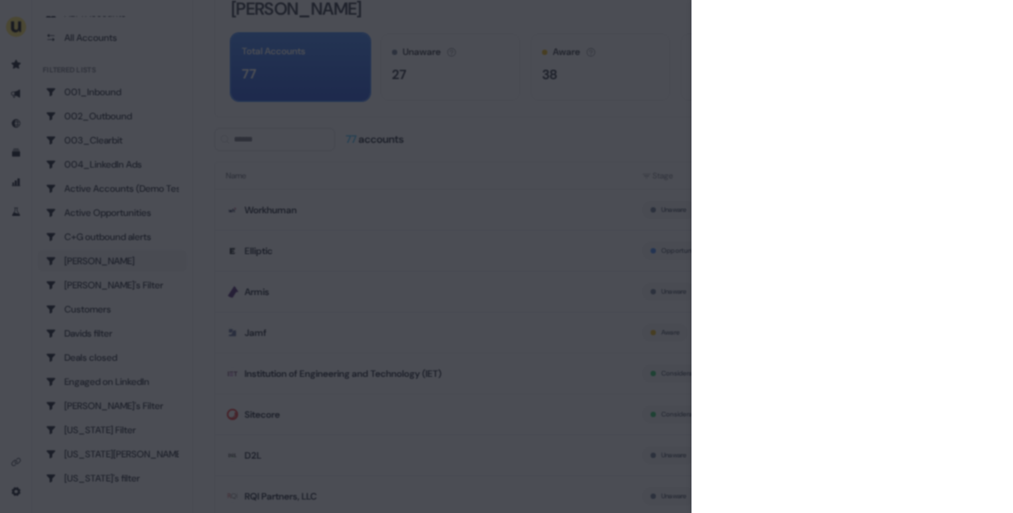
click at [485, 113] on div at bounding box center [506, 256] width 1013 height 513
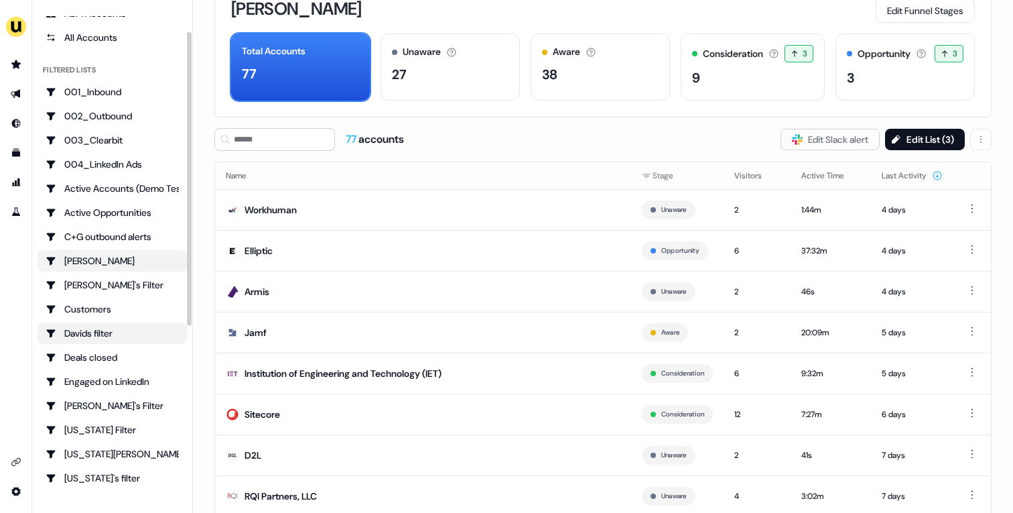
click at [113, 330] on div "Davids filter" at bounding box center [112, 332] width 133 height 13
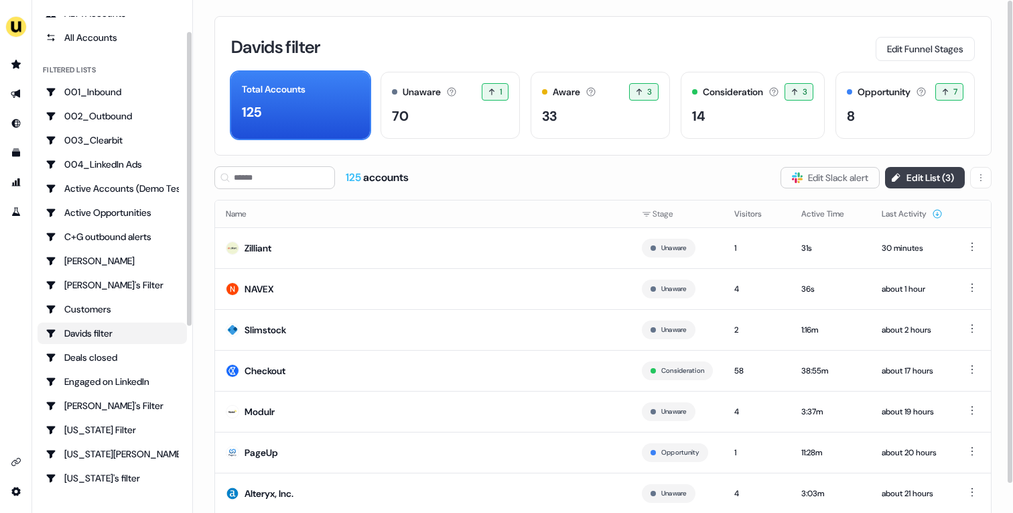
click at [900, 170] on button "Edit List ( 3 )" at bounding box center [925, 177] width 80 height 21
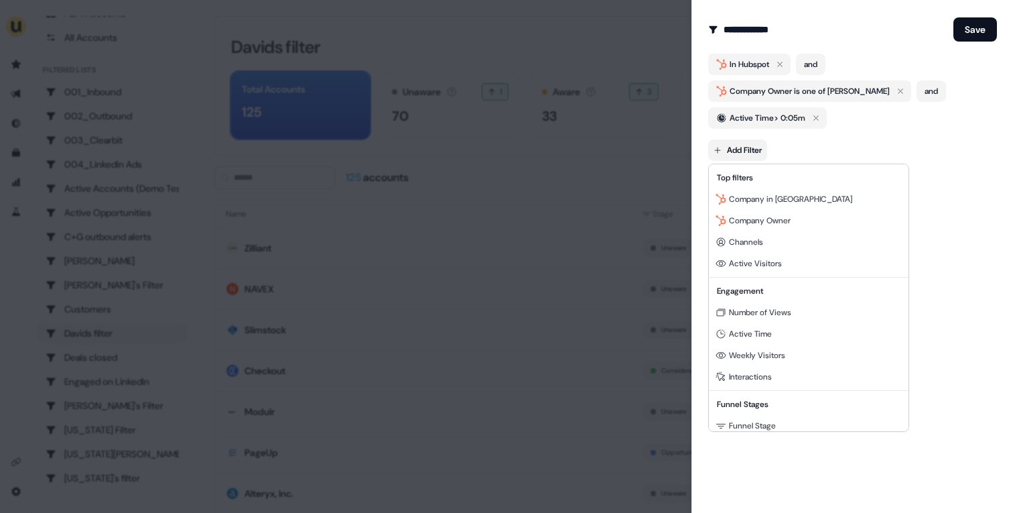
click at [752, 156] on body "For the best experience switch devices to a bigger screen. Go to [DOMAIN_NAME] …" at bounding box center [506, 256] width 1013 height 513
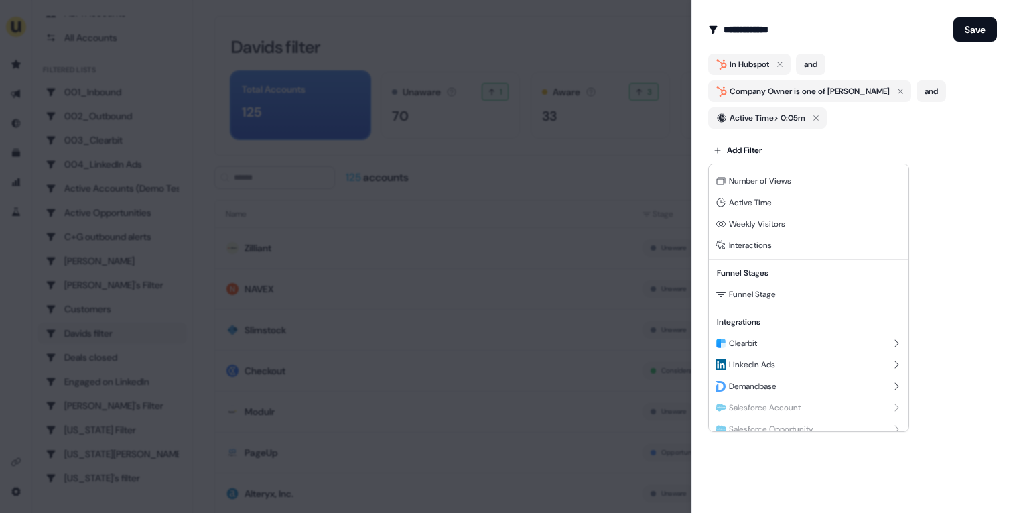
scroll to position [139, 0]
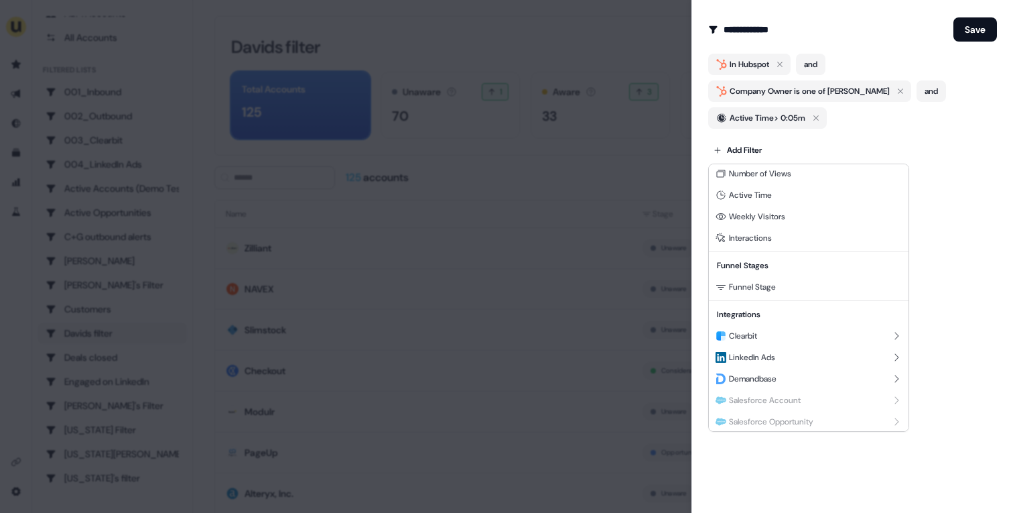
click at [984, 196] on div at bounding box center [506, 256] width 1013 height 513
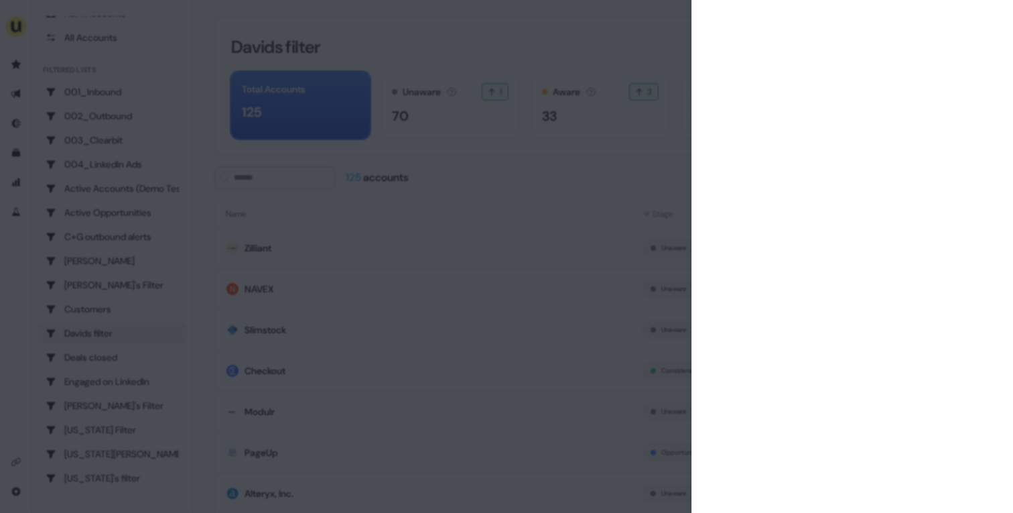
click at [558, 164] on div at bounding box center [506, 256] width 1013 height 513
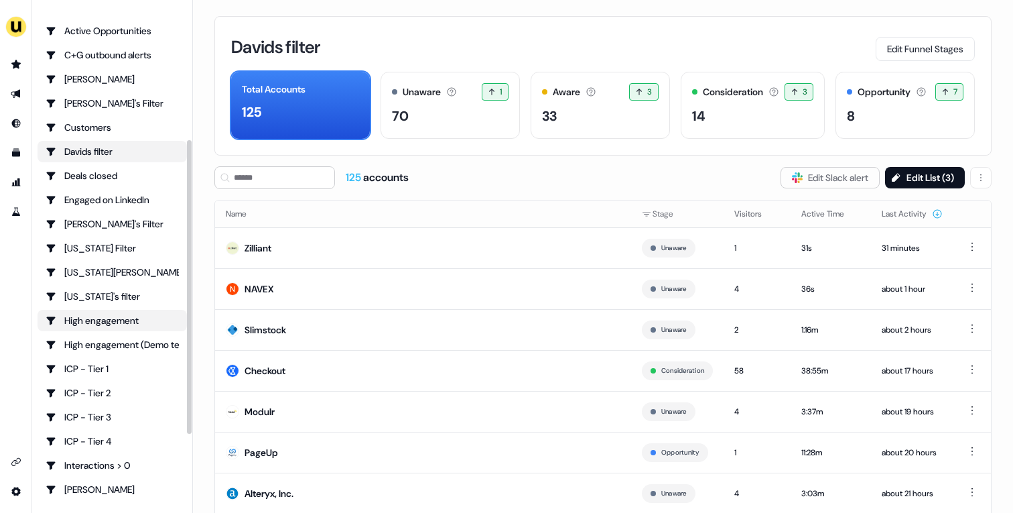
scroll to position [226, 0]
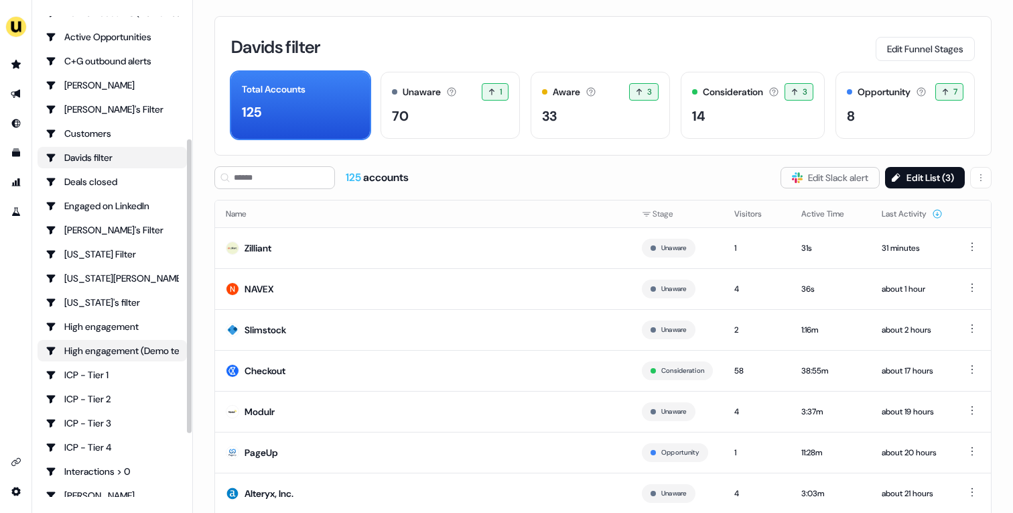
click at [116, 351] on div "High engagement (Demo testing)" at bounding box center [112, 350] width 133 height 13
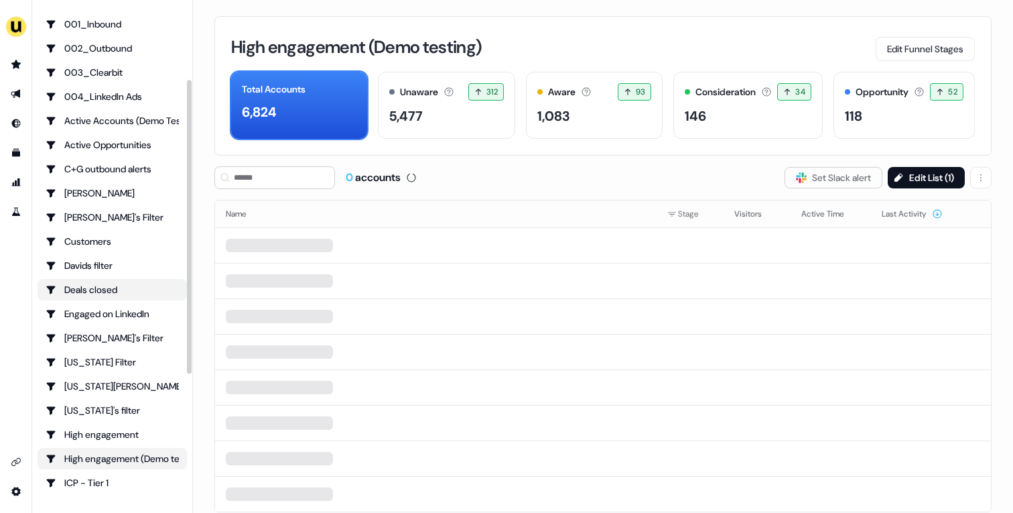
scroll to position [117, 0]
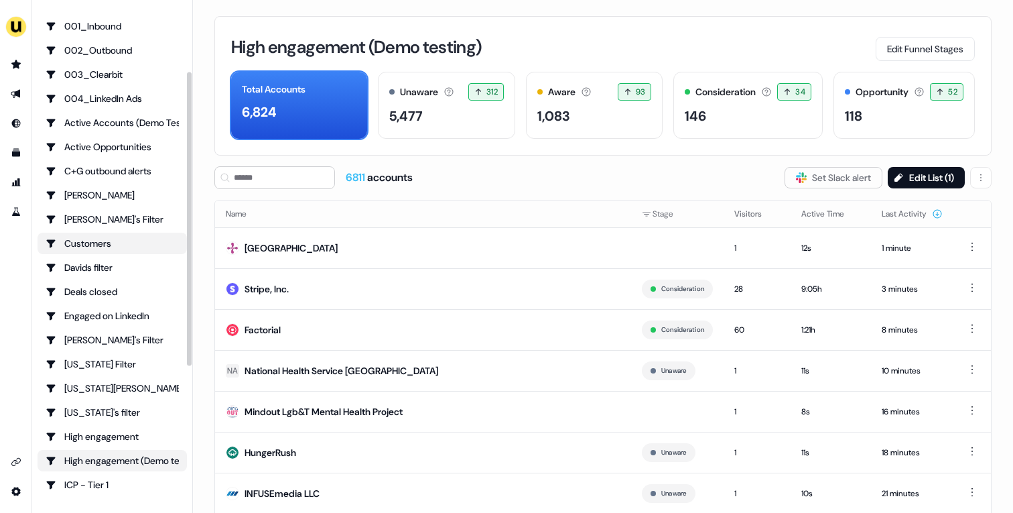
click at [135, 243] on div "Customers" at bounding box center [112, 242] width 133 height 13
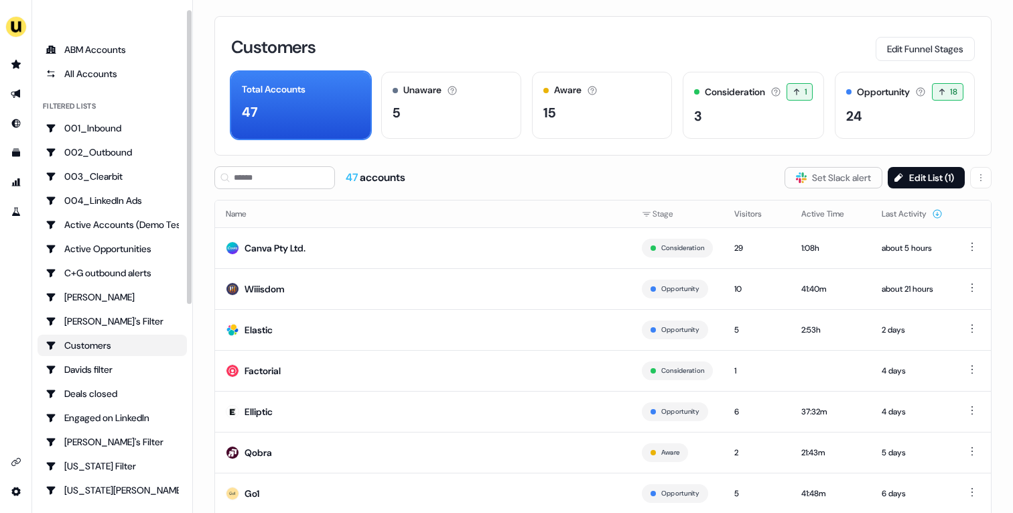
scroll to position [17, 0]
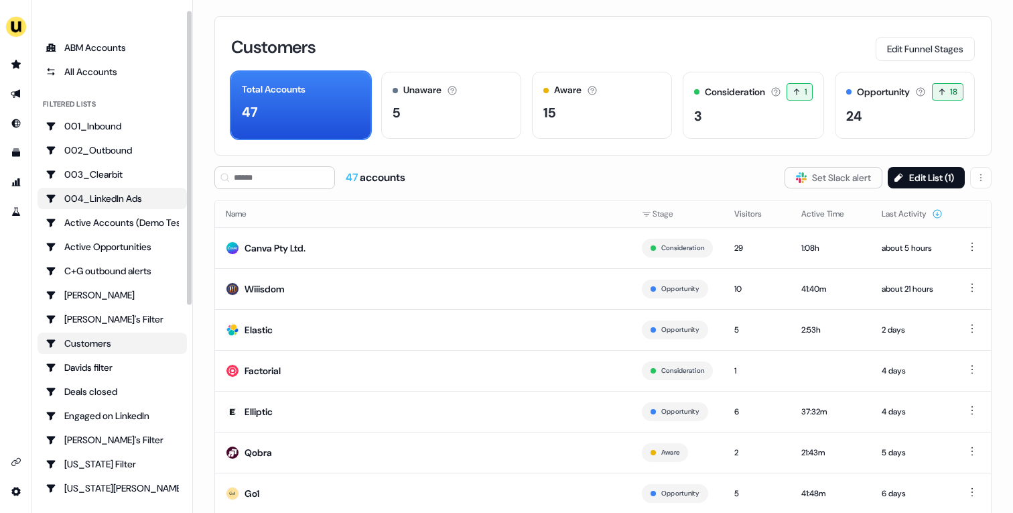
click at [119, 208] on link "004_LinkedIn Ads" at bounding box center [112, 198] width 149 height 21
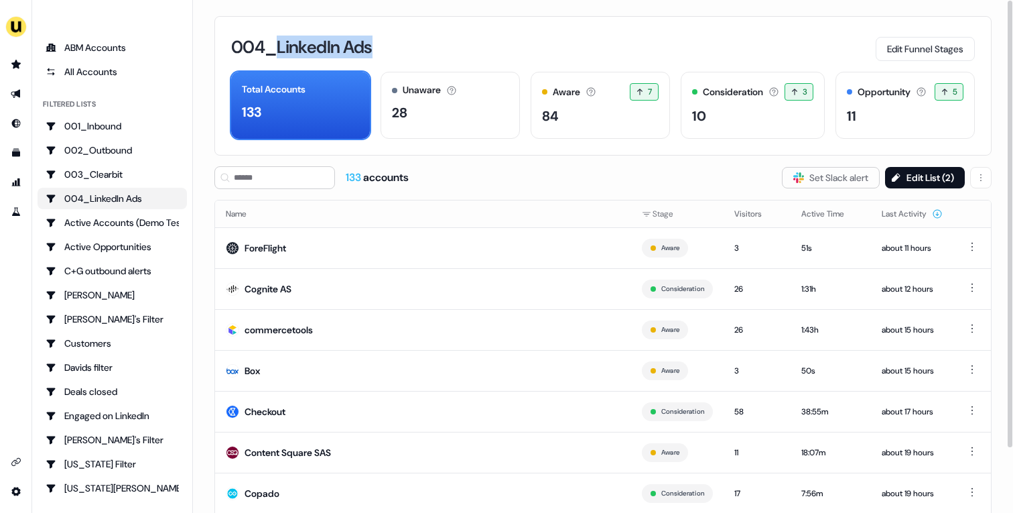
drag, startPoint x: 280, startPoint y: 44, endPoint x: 508, endPoint y: 44, distance: 227.8
click at [508, 44] on div "004_LinkedIn Ads Edit Funnel Stages" at bounding box center [603, 47] width 744 height 28
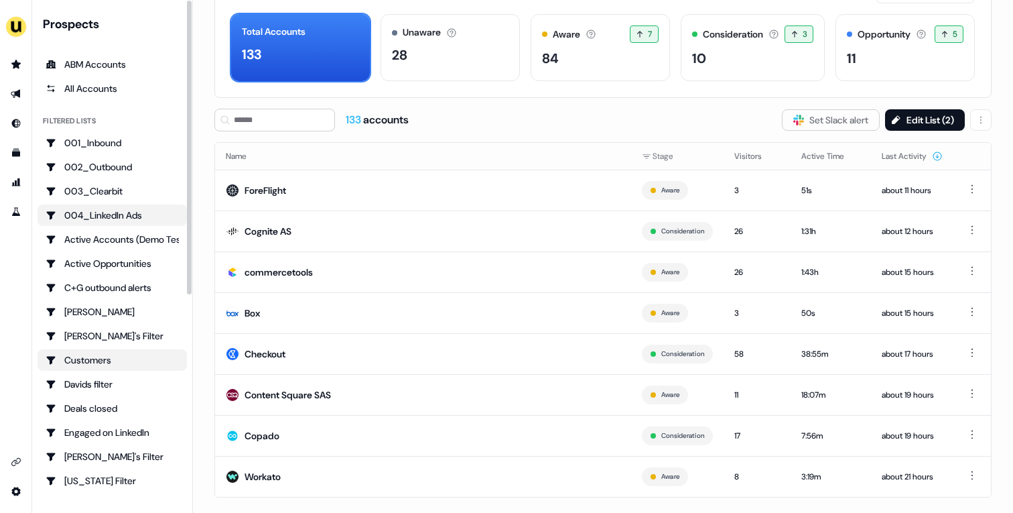
click at [98, 362] on div "Customers" at bounding box center [112, 359] width 133 height 13
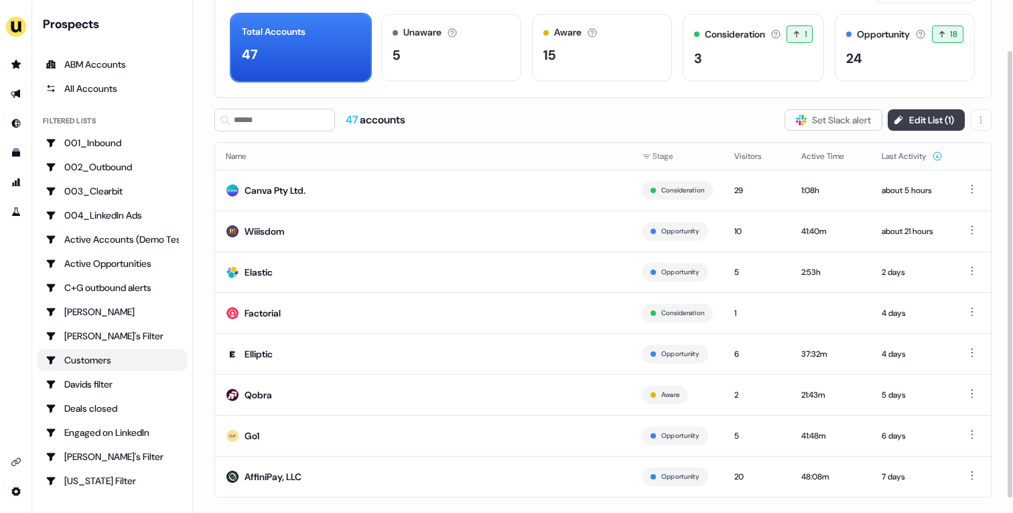
click at [902, 125] on button "Edit List ( 1 )" at bounding box center [926, 119] width 77 height 21
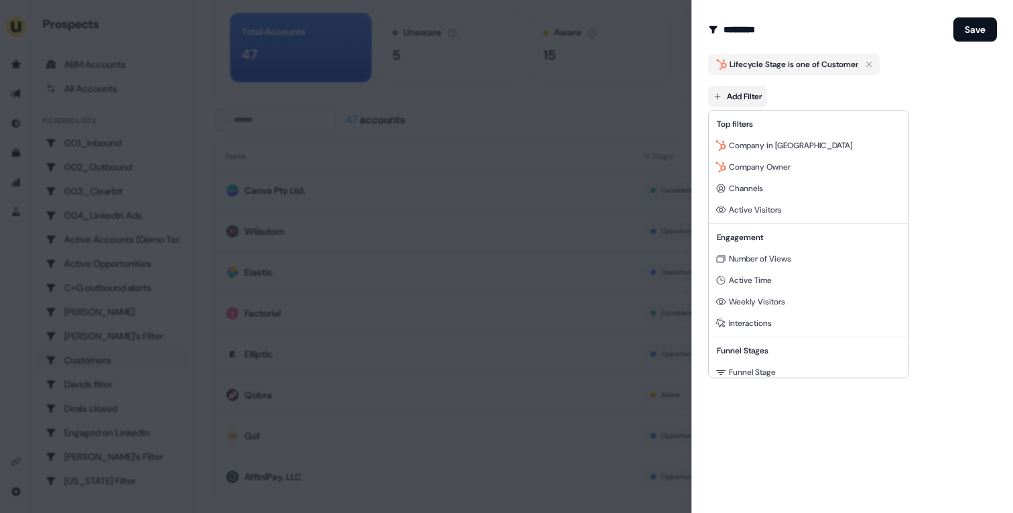
click at [734, 102] on body "For the best experience switch devices to a bigger screen. Go to [DOMAIN_NAME] …" at bounding box center [506, 256] width 1013 height 513
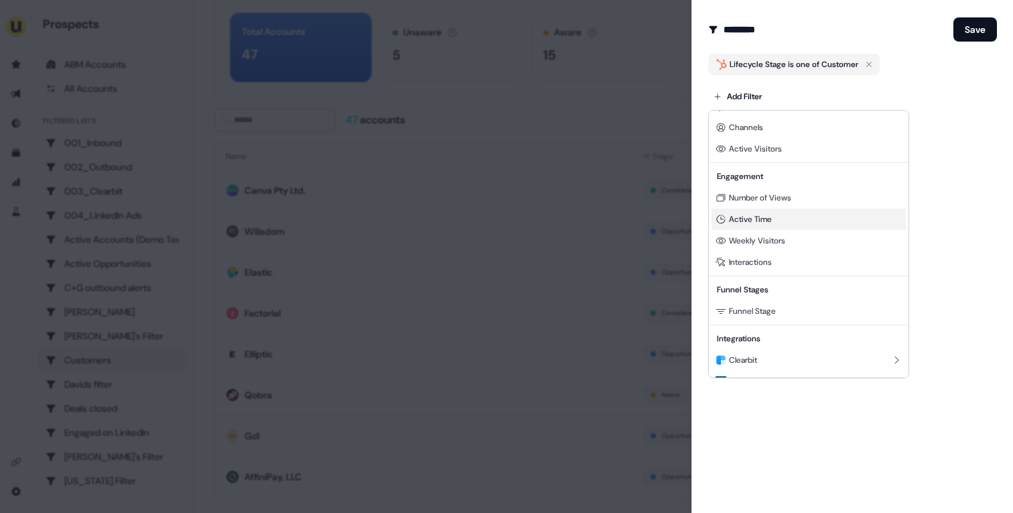
scroll to position [9, 0]
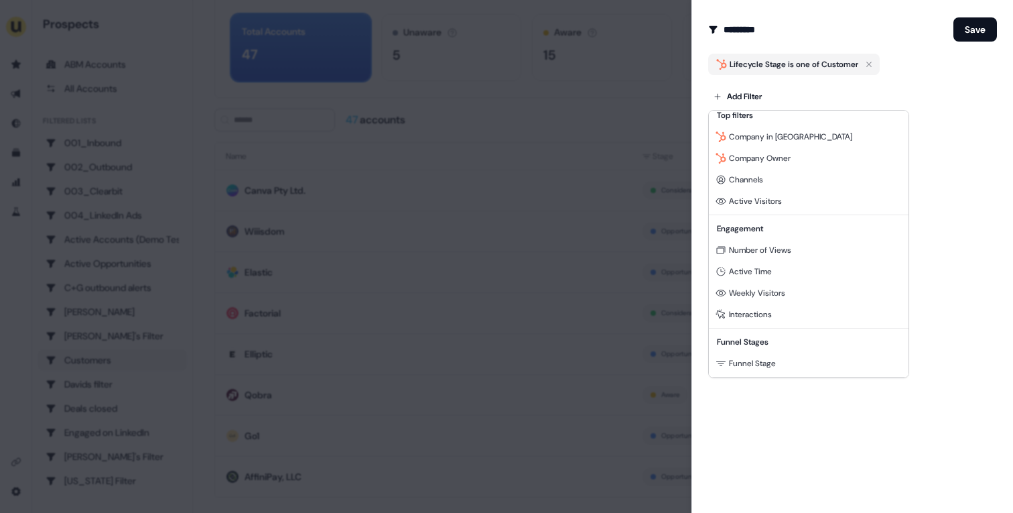
click at [973, 205] on div at bounding box center [506, 256] width 1013 height 513
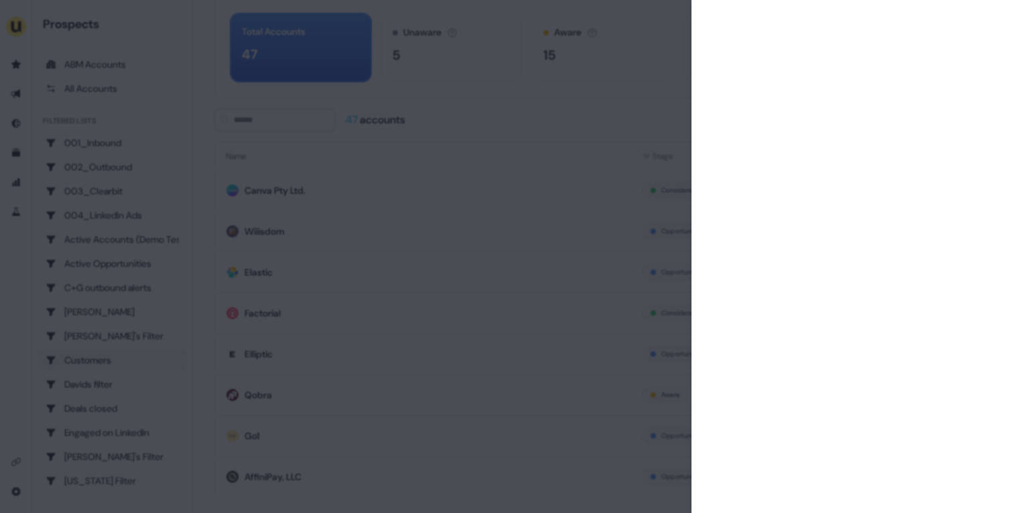
click at [616, 111] on div at bounding box center [506, 256] width 1013 height 513
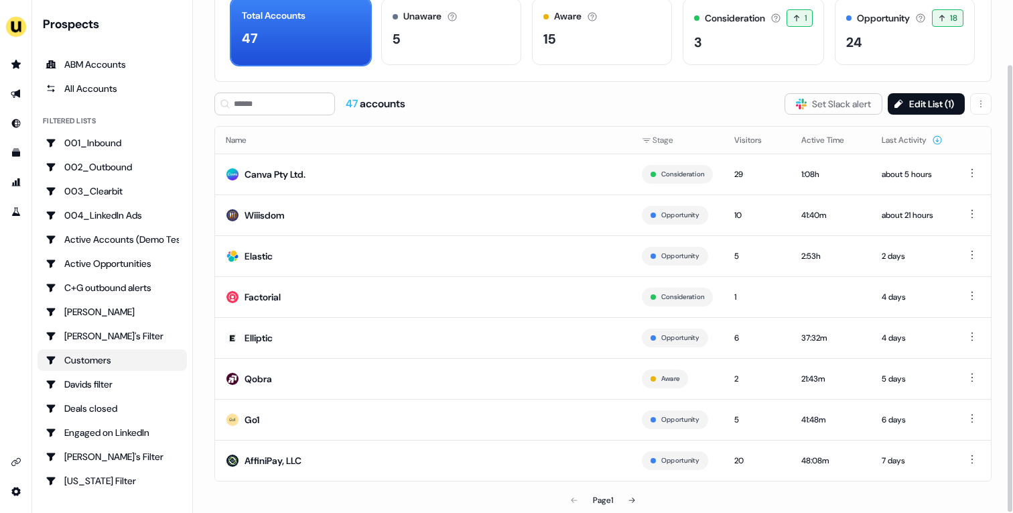
scroll to position [0, 0]
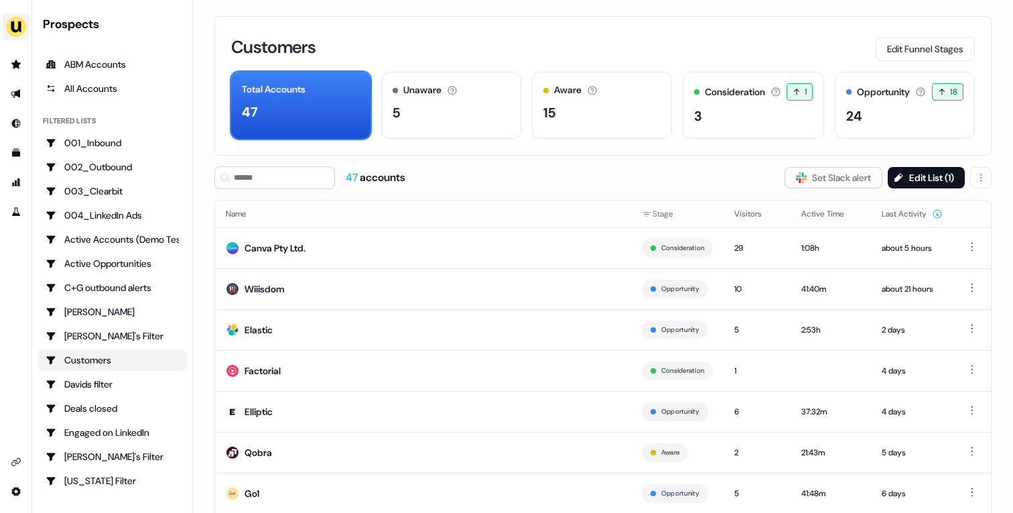
click at [15, 27] on img "side nav menu" at bounding box center [15, 26] width 21 height 21
click at [58, 68] on div "Impersonate (Admin)" at bounding box center [68, 63] width 127 height 24
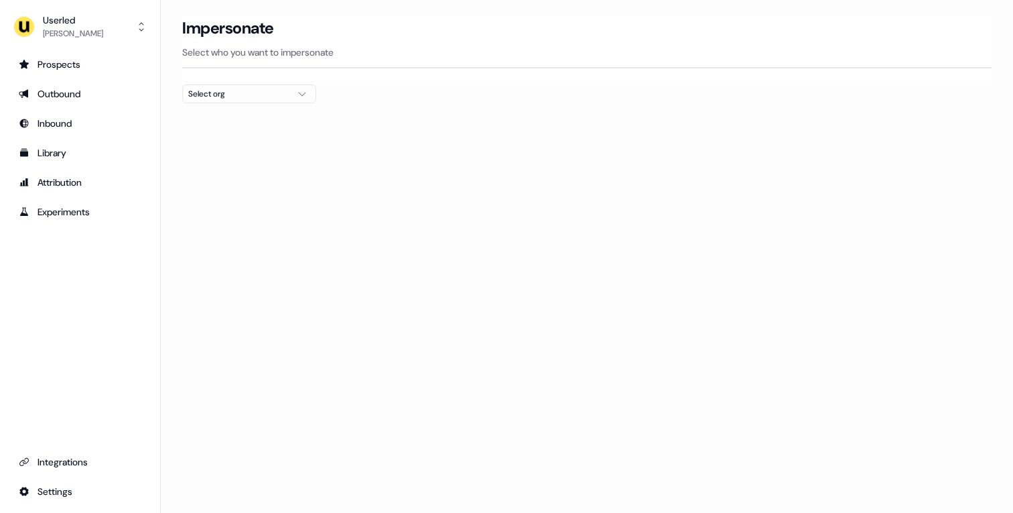
click at [252, 98] on div "Select org" at bounding box center [238, 93] width 100 height 13
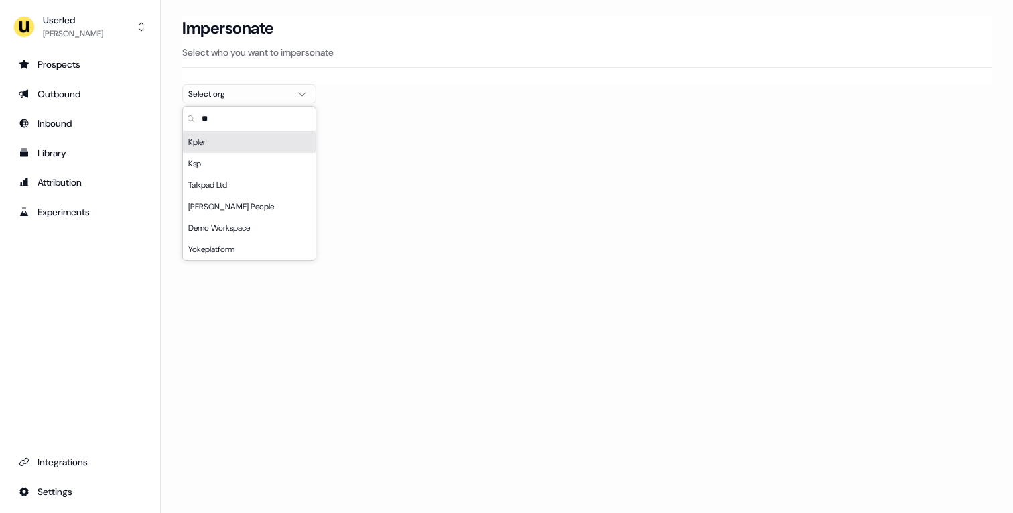
type input "**"
click at [247, 136] on div "Kpler" at bounding box center [249, 141] width 133 height 21
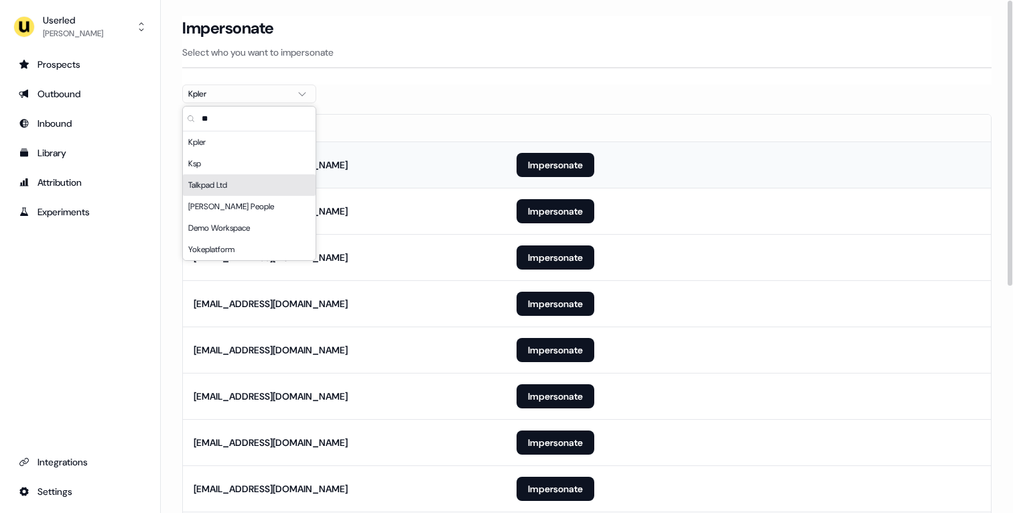
click at [458, 147] on td "[EMAIL_ADDRESS][DOMAIN_NAME]" at bounding box center [344, 164] width 323 height 46
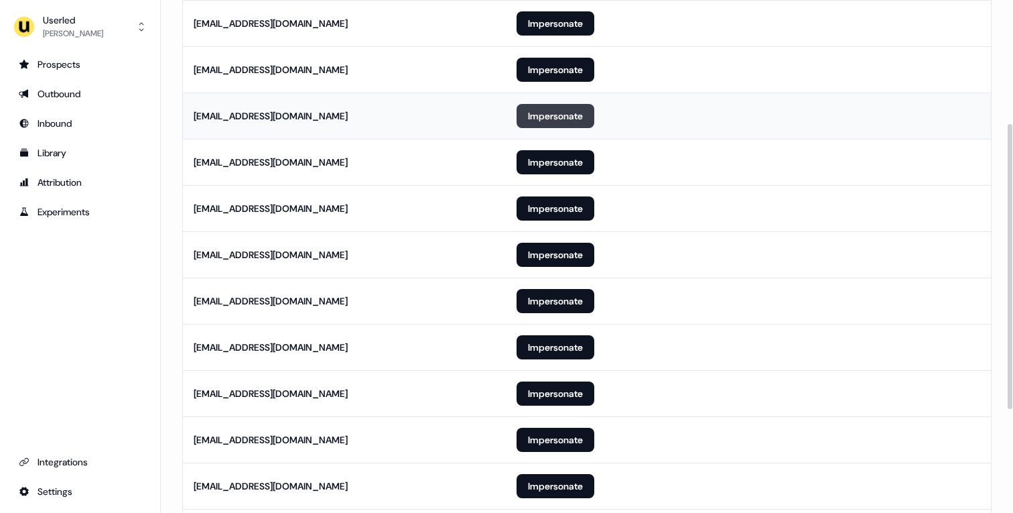
scroll to position [336, 0]
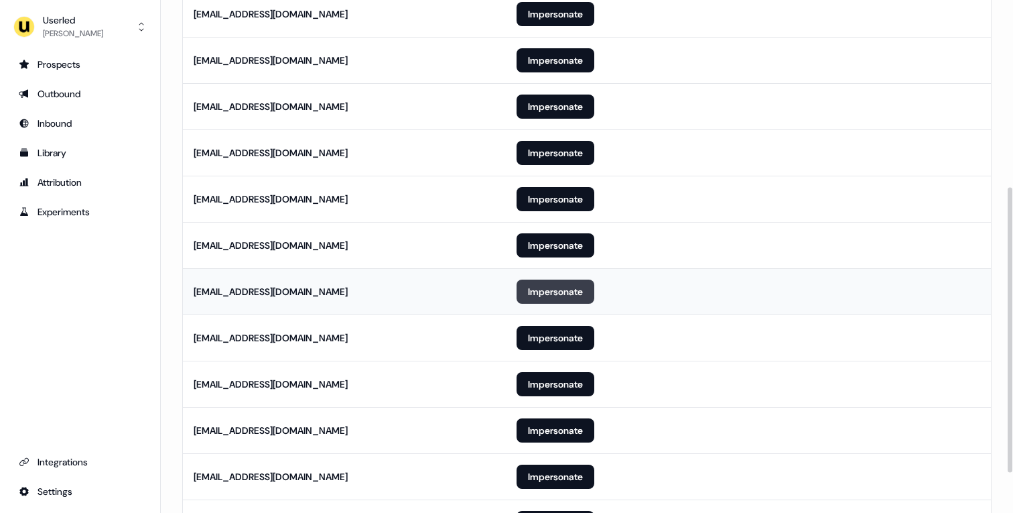
click at [563, 288] on button "Impersonate" at bounding box center [556, 291] width 78 height 24
